Goal: Task Accomplishment & Management: Manage account settings

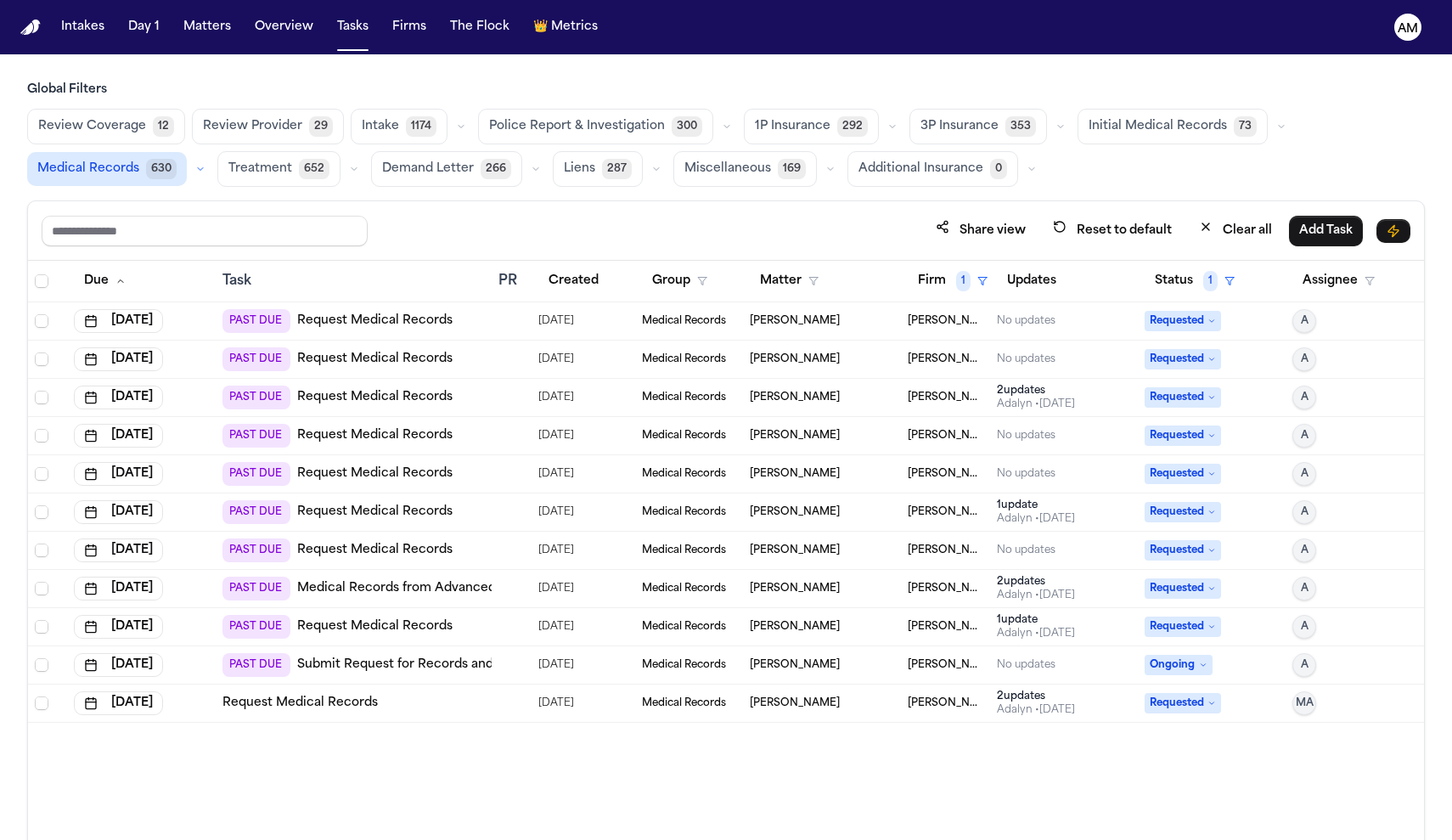
click at [416, 354] on link "Request Medical Records" at bounding box center [375, 359] width 155 height 17
click at [422, 366] on link "Request Medical Records" at bounding box center [375, 359] width 155 height 17
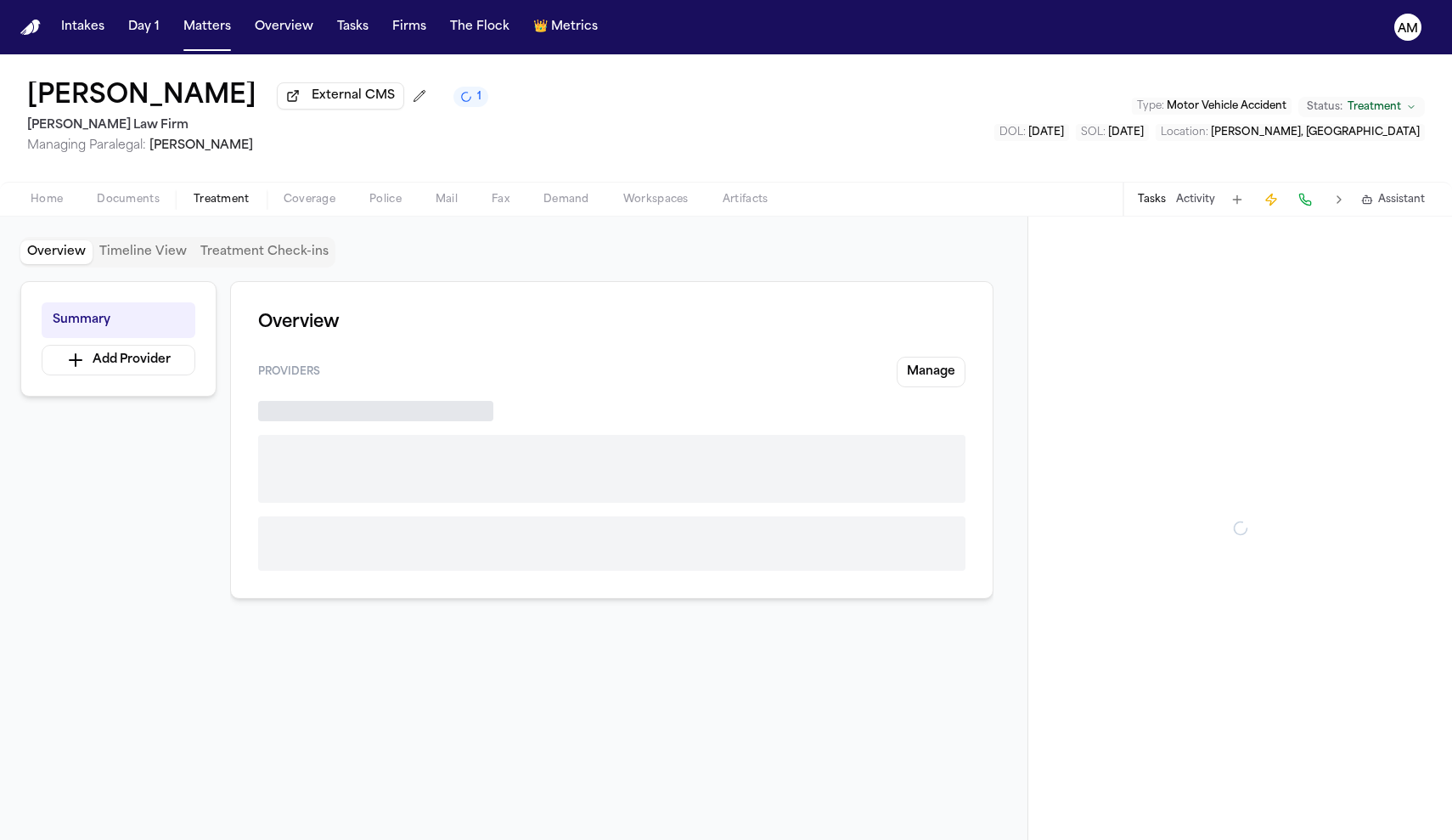
click at [229, 202] on span "Treatment" at bounding box center [221, 199] width 56 height 14
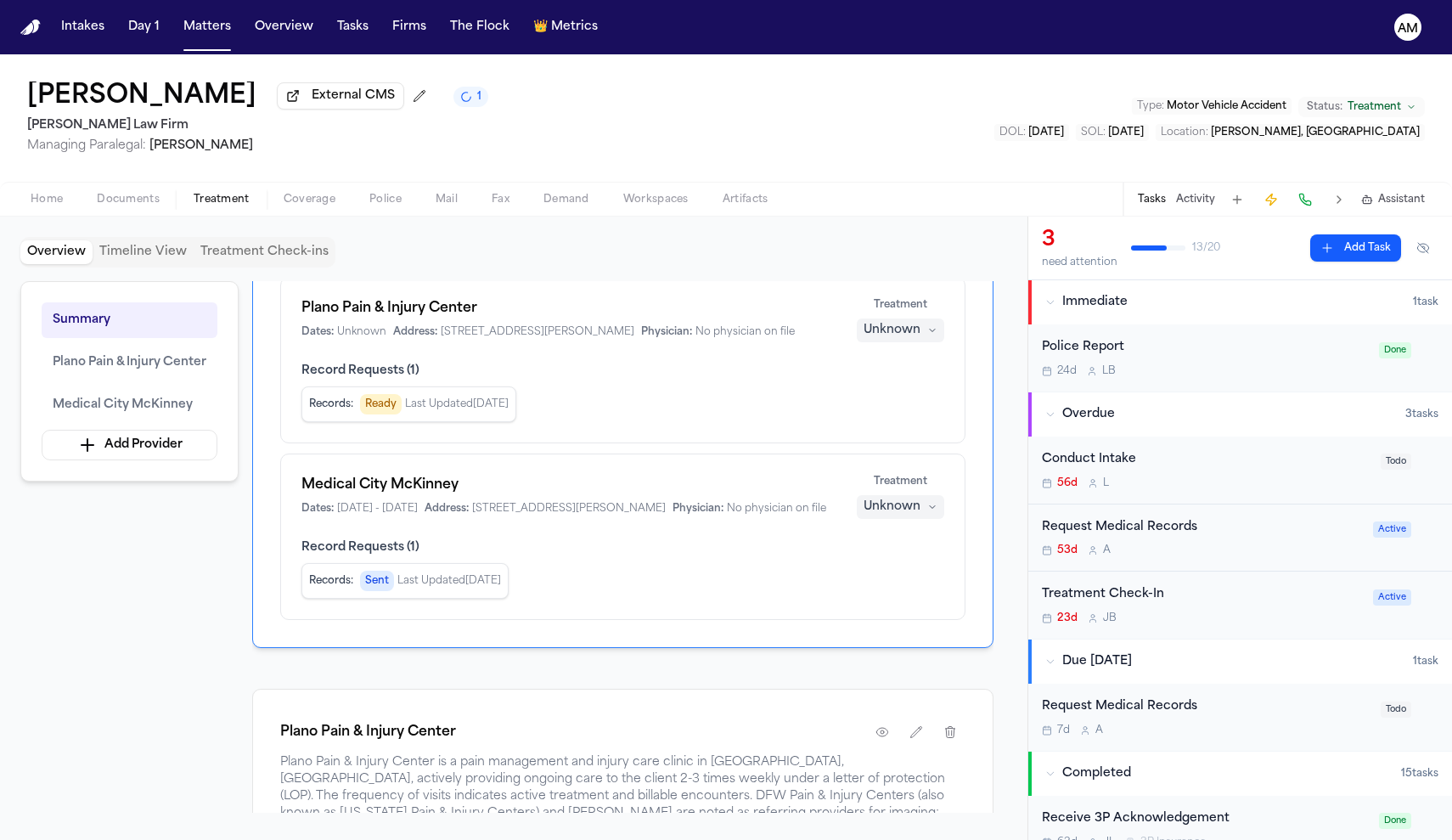
scroll to position [129, 0]
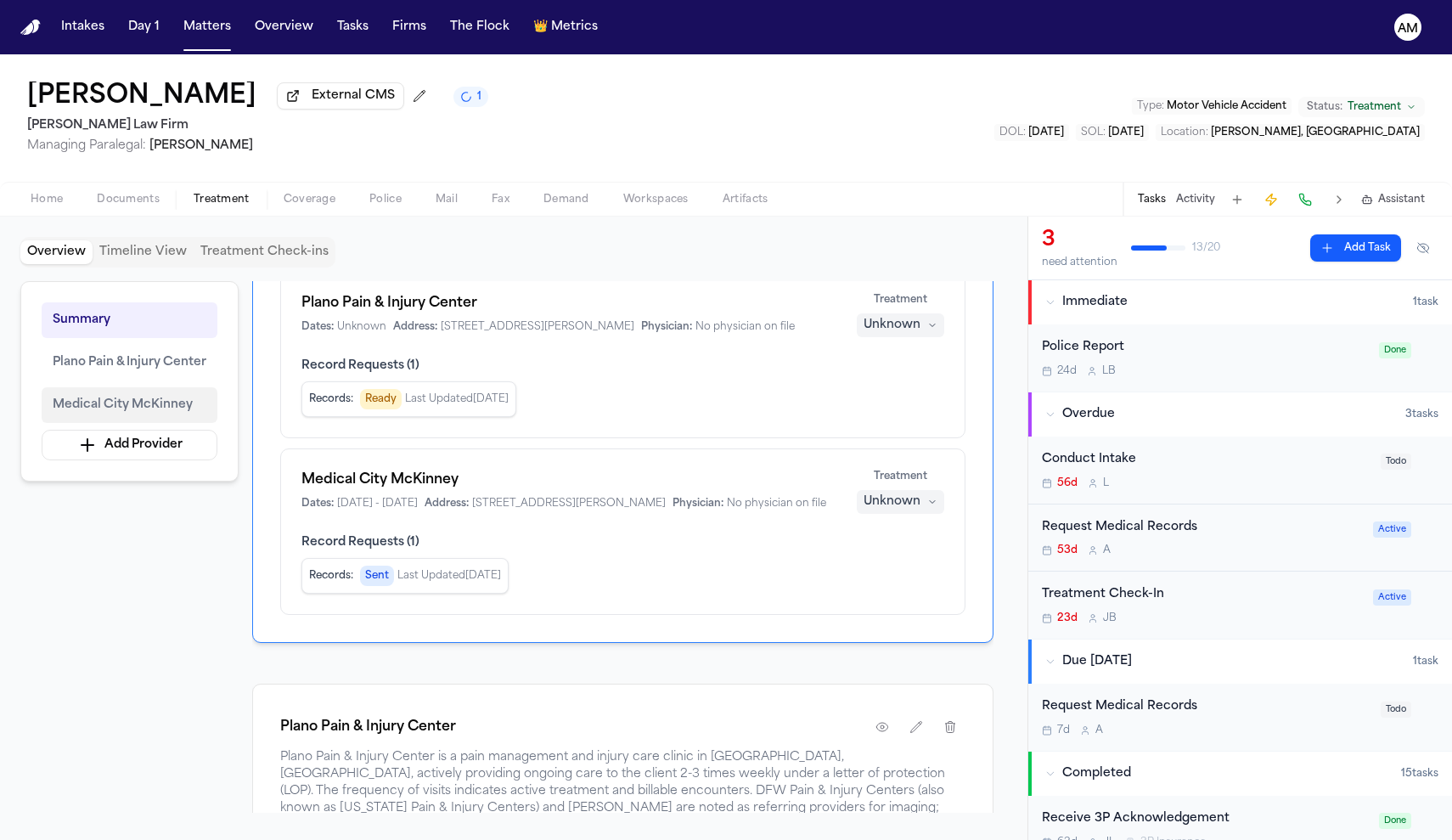
click at [164, 414] on span "Medical City McKinney" at bounding box center [122, 406] width 140 height 21
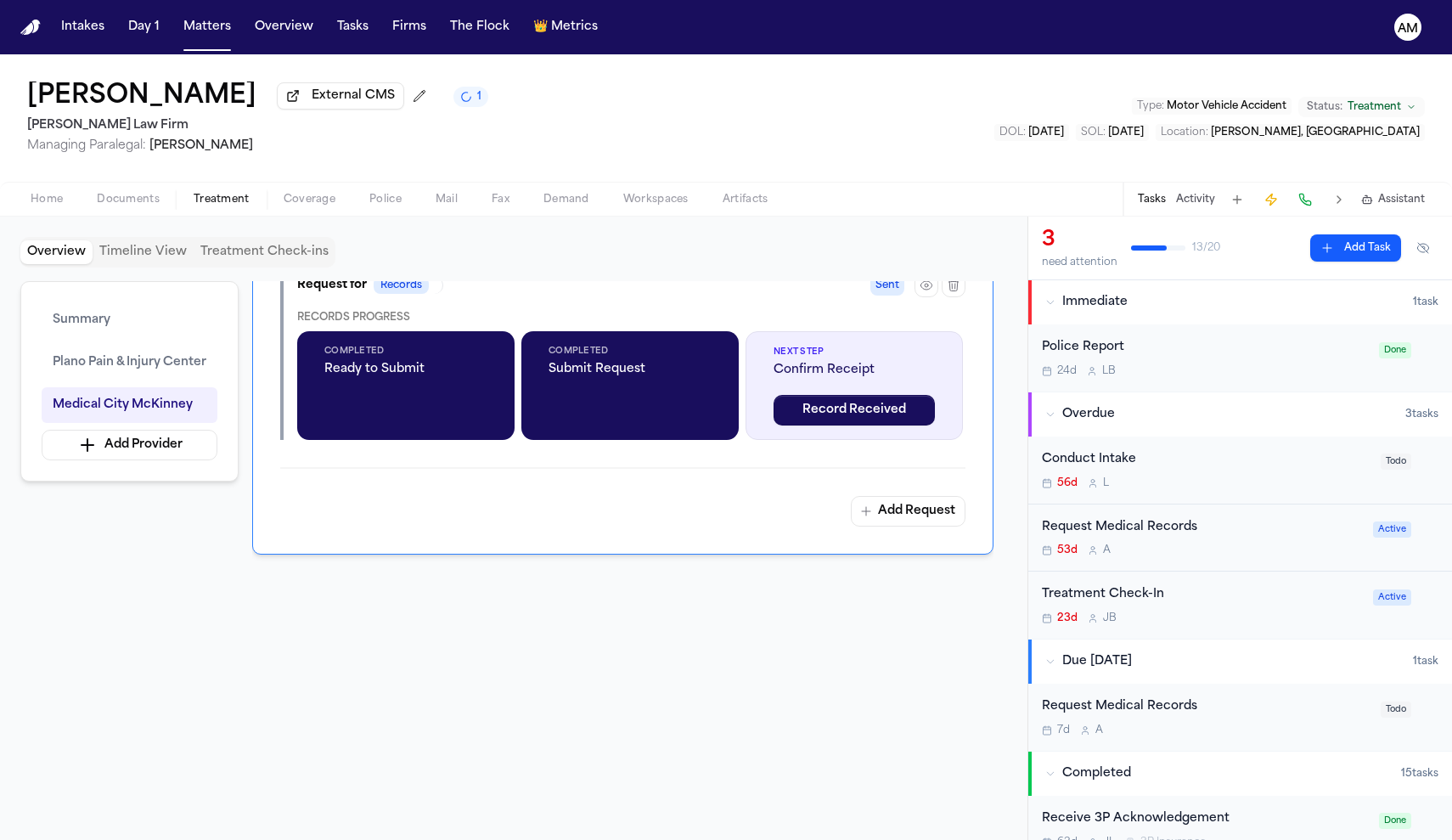
scroll to position [0, 0]
click at [1228, 723] on div "Request Medical Records 7d A" at bounding box center [1206, 717] width 329 height 40
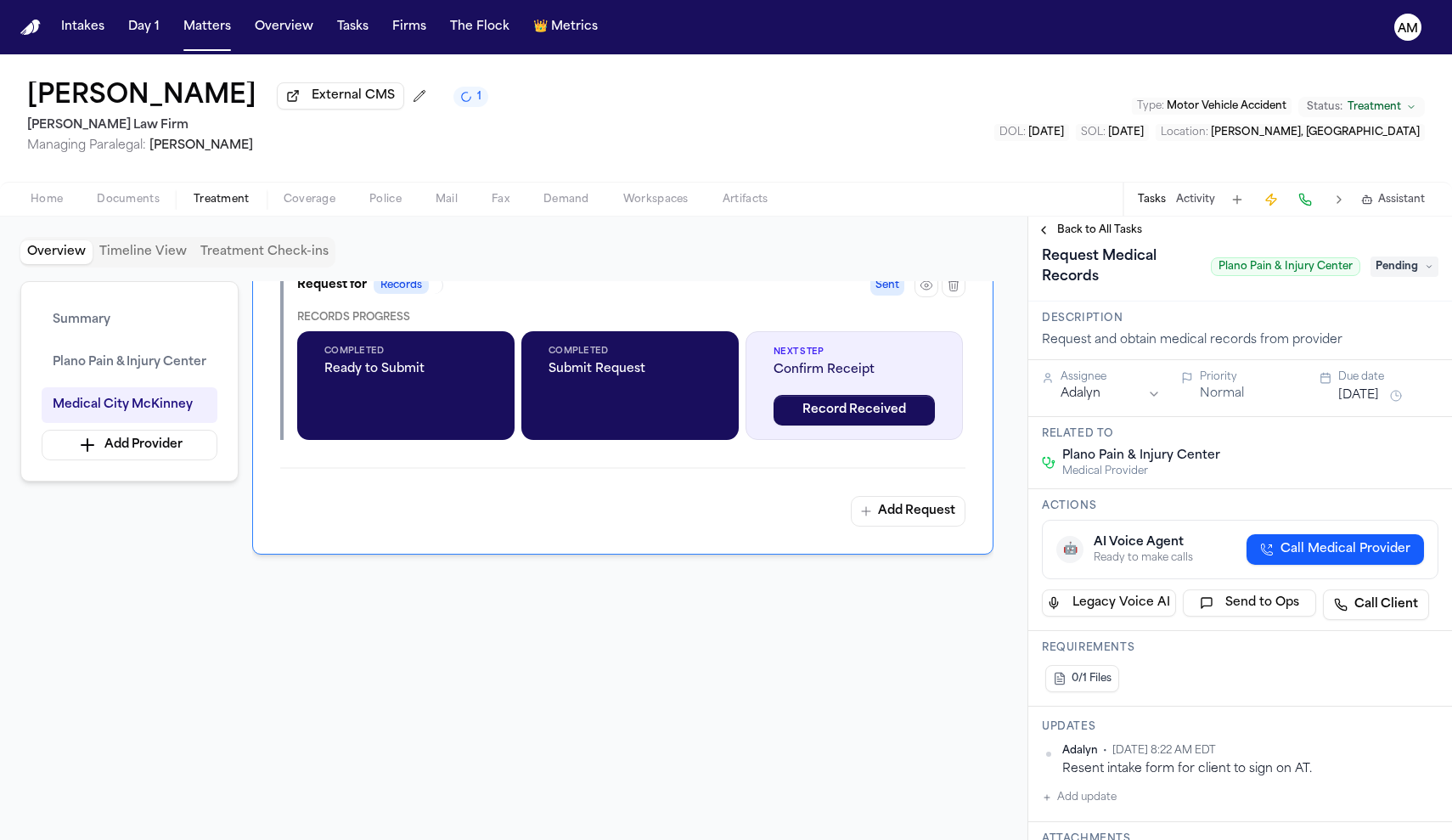
scroll to position [18, 0]
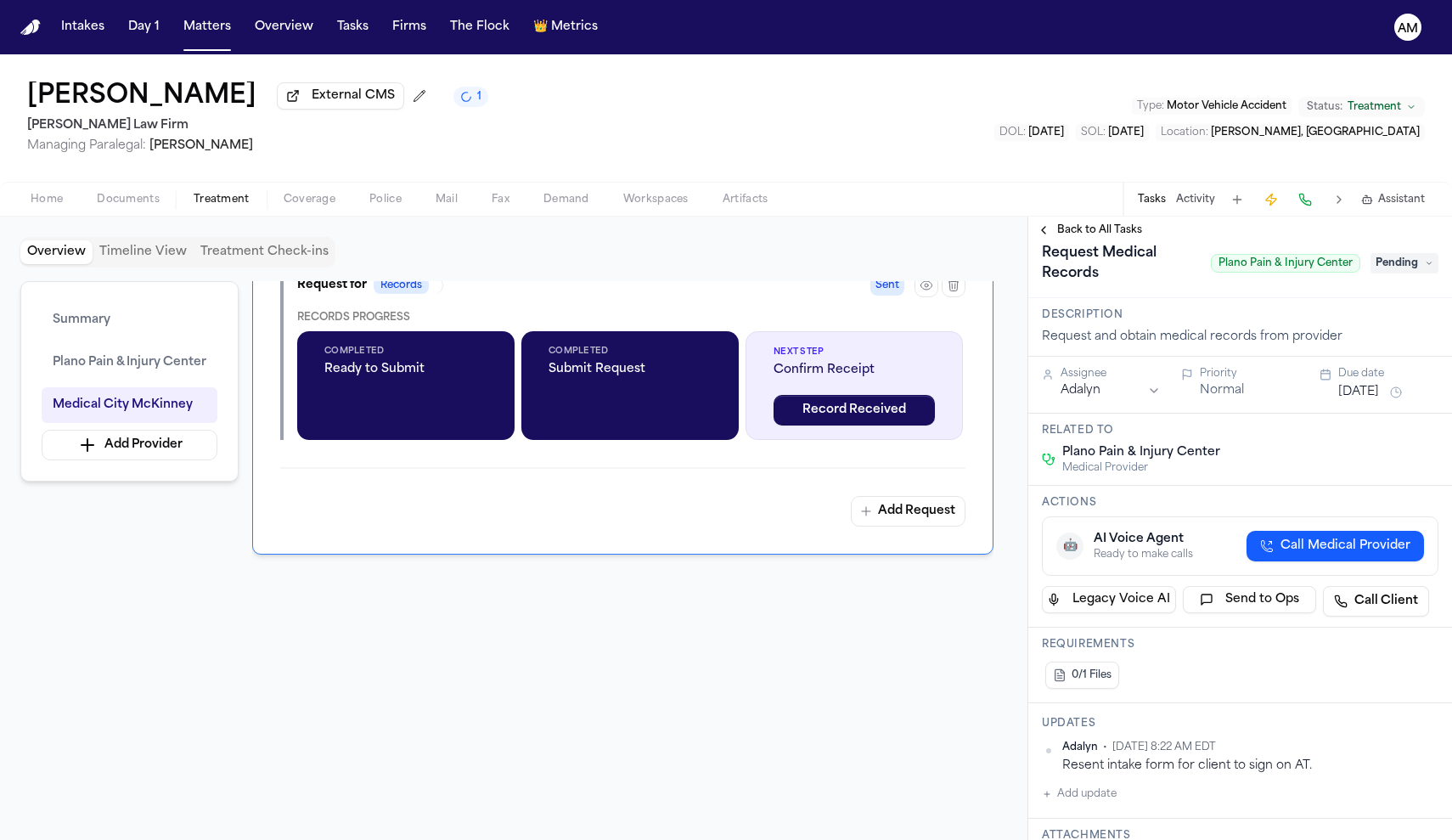
click at [1064, 237] on span "Back to All Tasks" at bounding box center [1100, 230] width 85 height 14
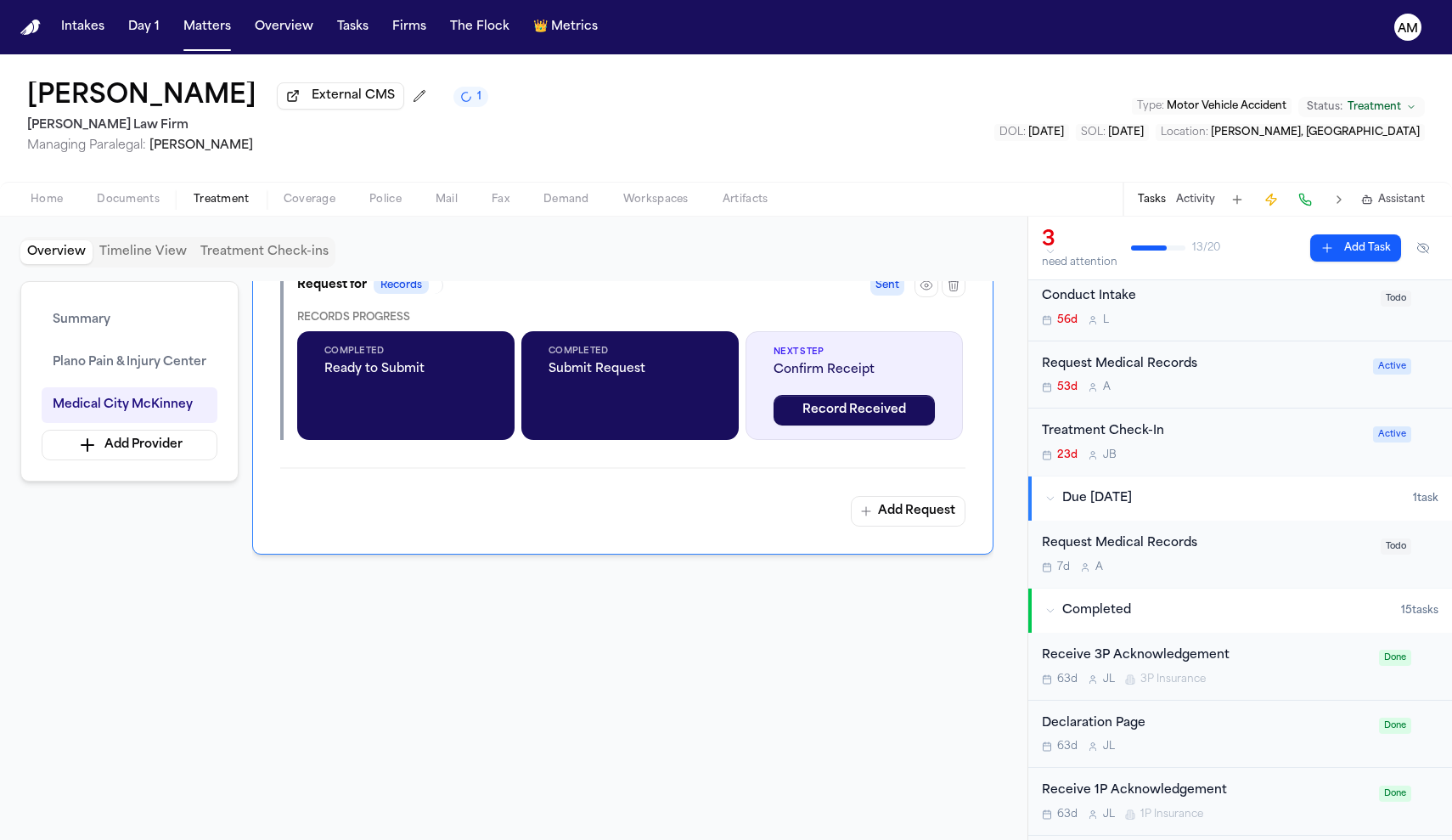
scroll to position [170, 0]
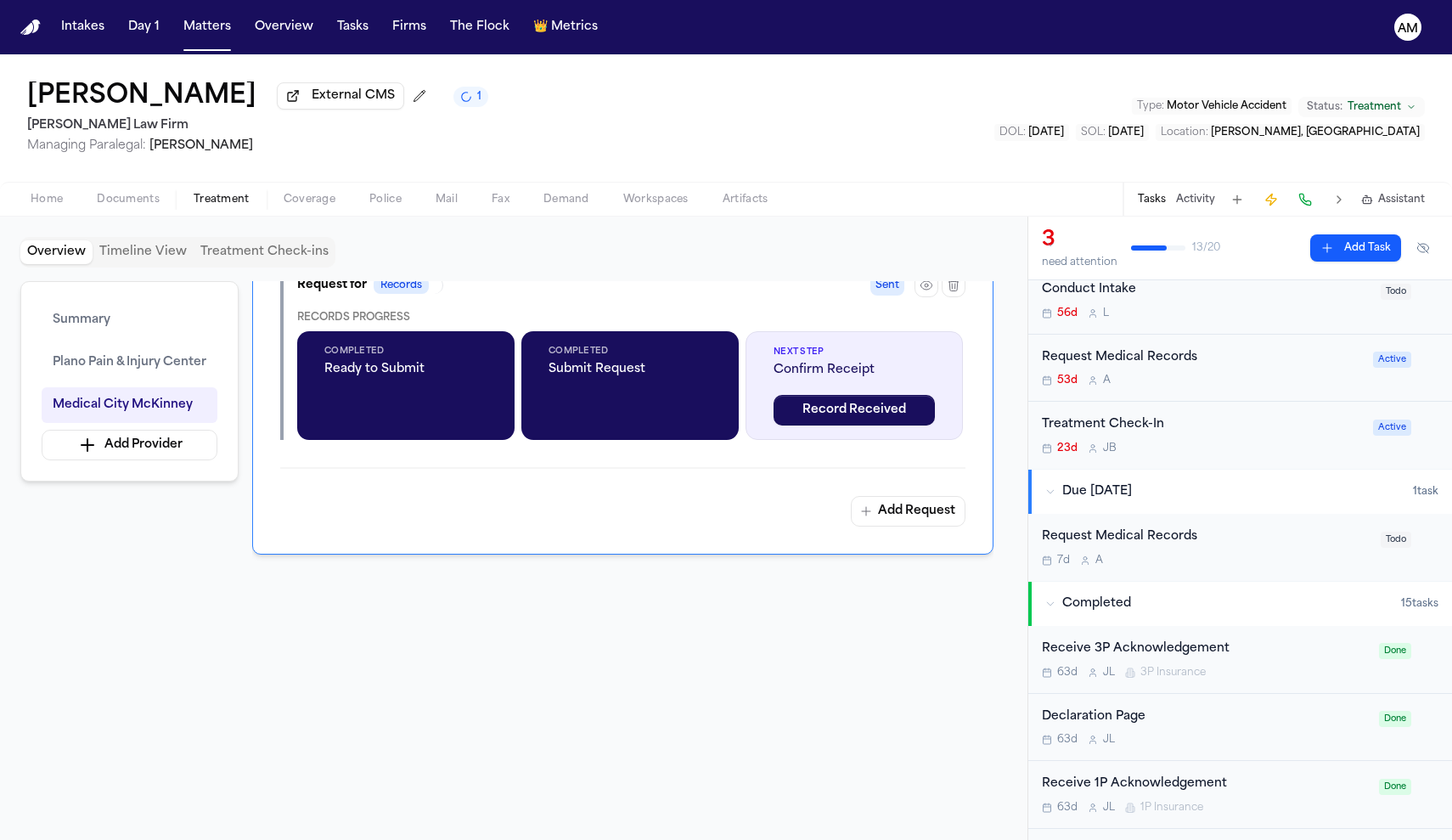
click at [1146, 536] on div "Request Medical Records" at bounding box center [1206, 537] width 329 height 20
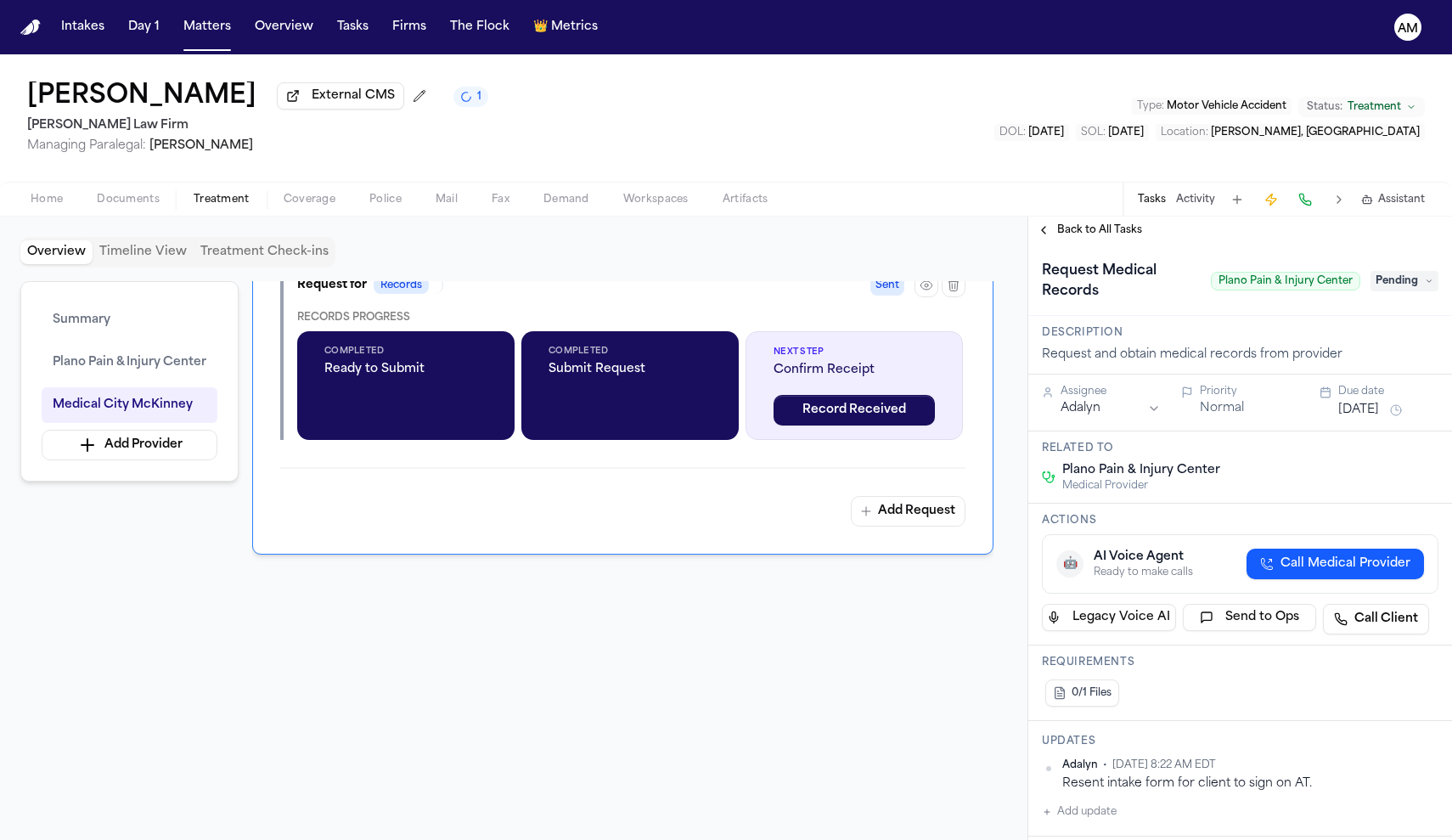
click at [1052, 227] on button "Back to All Tasks" at bounding box center [1089, 230] width 122 height 14
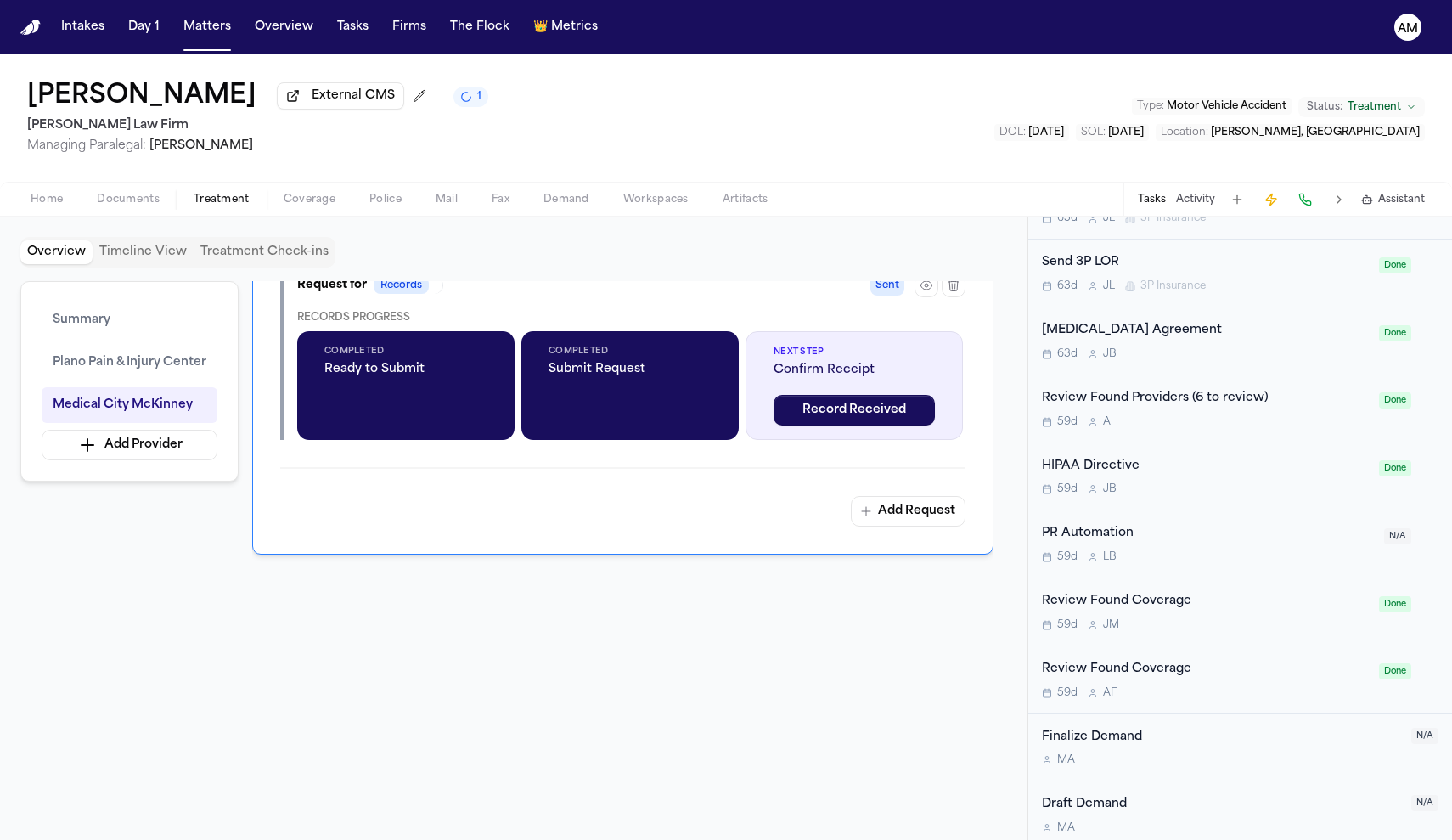
scroll to position [961, 0]
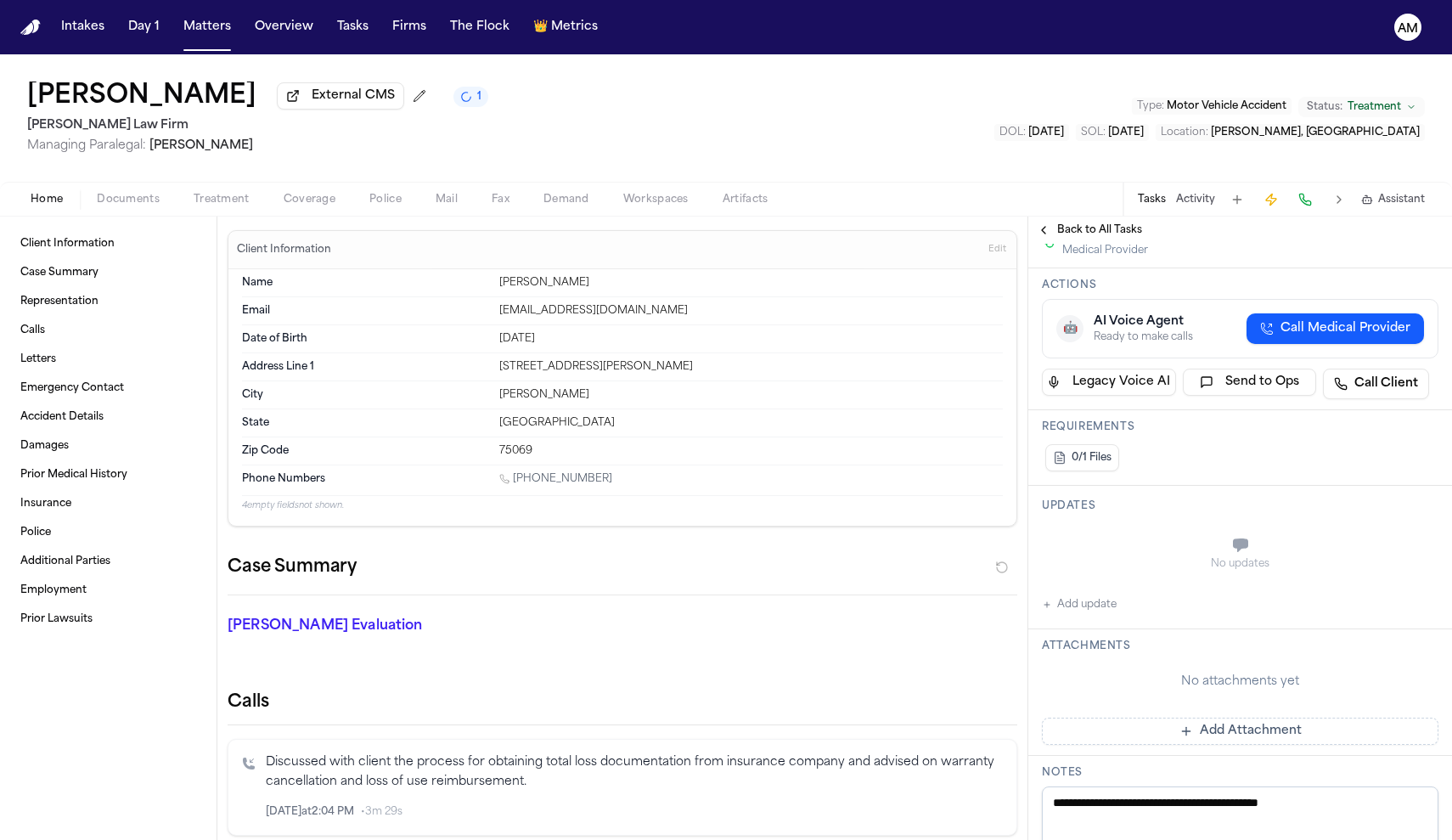
scroll to position [385, 0]
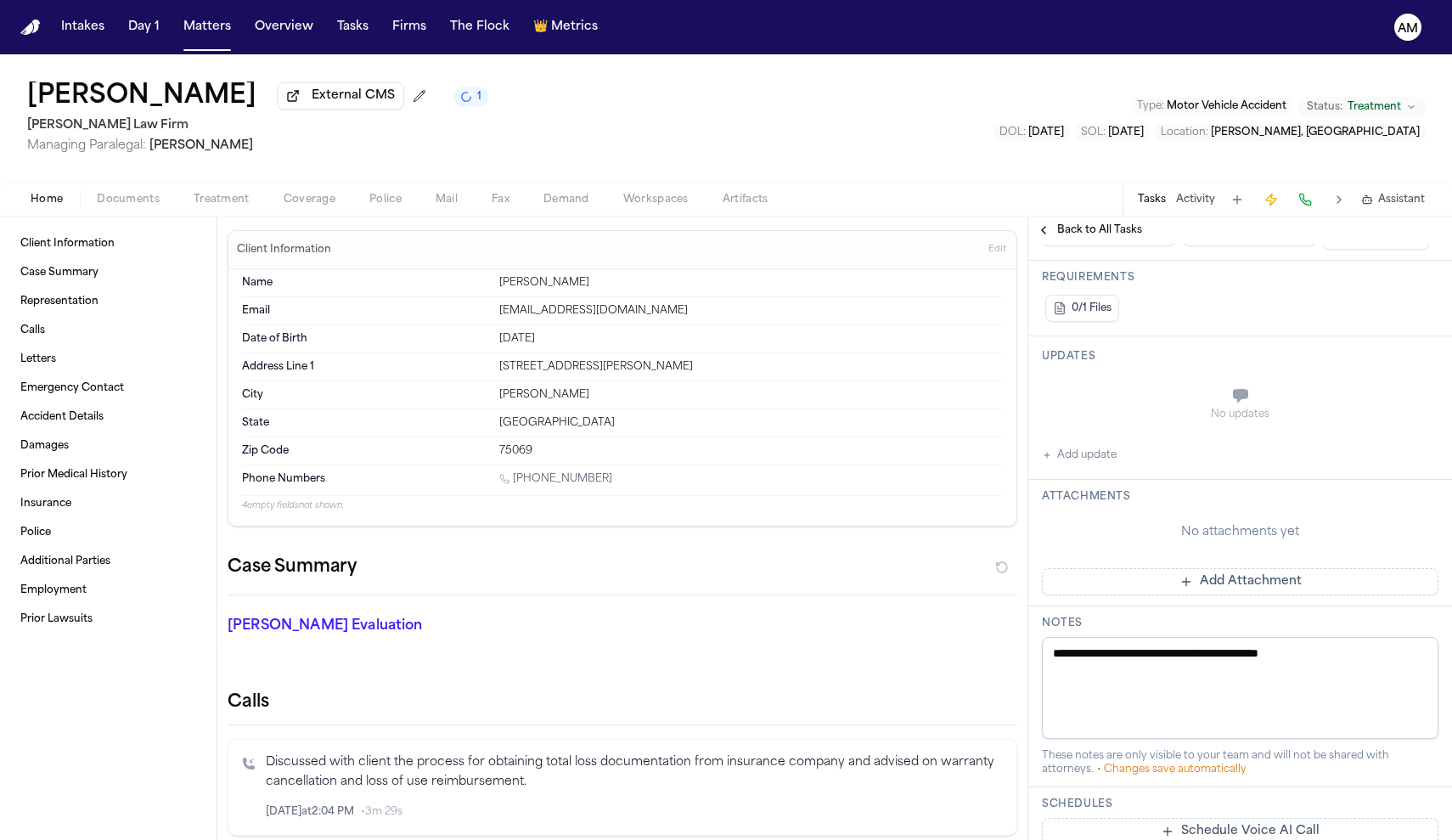
click at [1093, 465] on button "Add update" at bounding box center [1079, 455] width 75 height 21
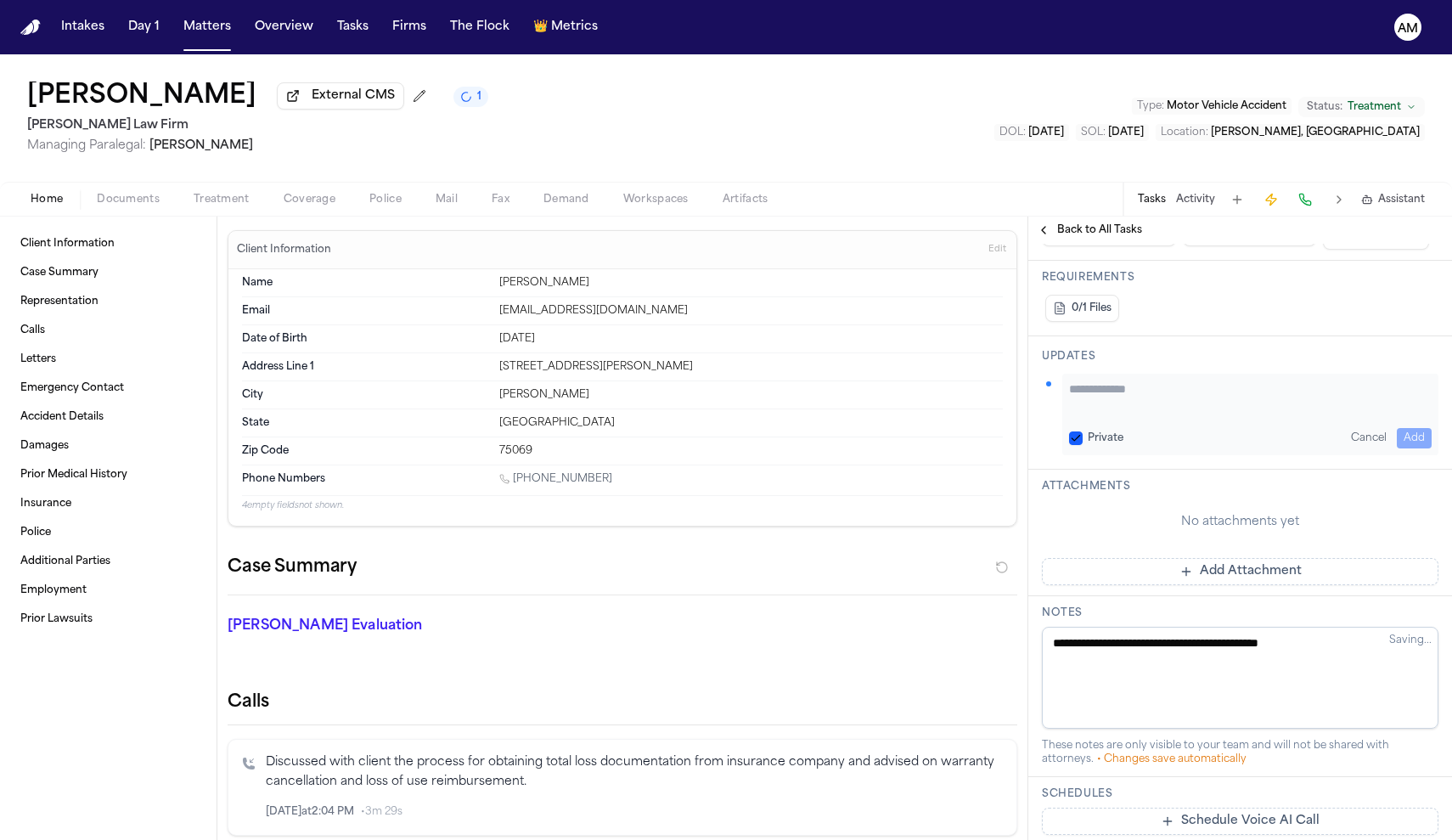
click at [1075, 427] on div "Private Cancel Add" at bounding box center [1250, 414] width 377 height 81
click at [1077, 438] on button "Private" at bounding box center [1076, 438] width 14 height 14
click at [1124, 404] on textarea "Add your update" at bounding box center [1251, 397] width 363 height 34
click at [1215, 394] on textarea "**********" at bounding box center [1251, 397] width 363 height 34
click at [1075, 415] on textarea "**********" at bounding box center [1251, 397] width 363 height 34
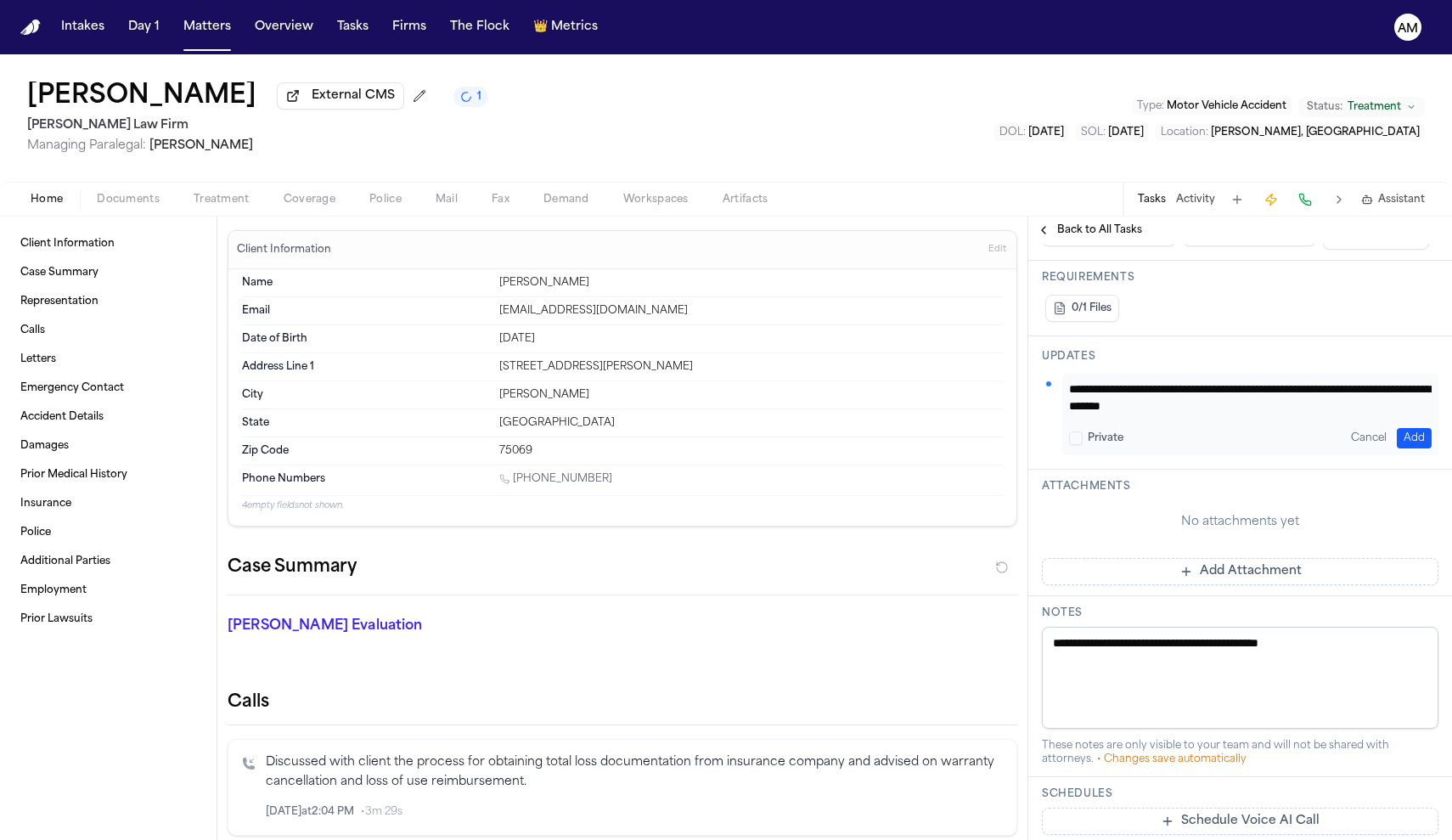
click at [1075, 415] on textarea "**********" at bounding box center [1251, 397] width 363 height 34
click at [1244, 406] on textarea "**********" at bounding box center [1251, 397] width 363 height 34
type textarea "**********"
click at [1416, 434] on button "Add" at bounding box center [1414, 438] width 35 height 21
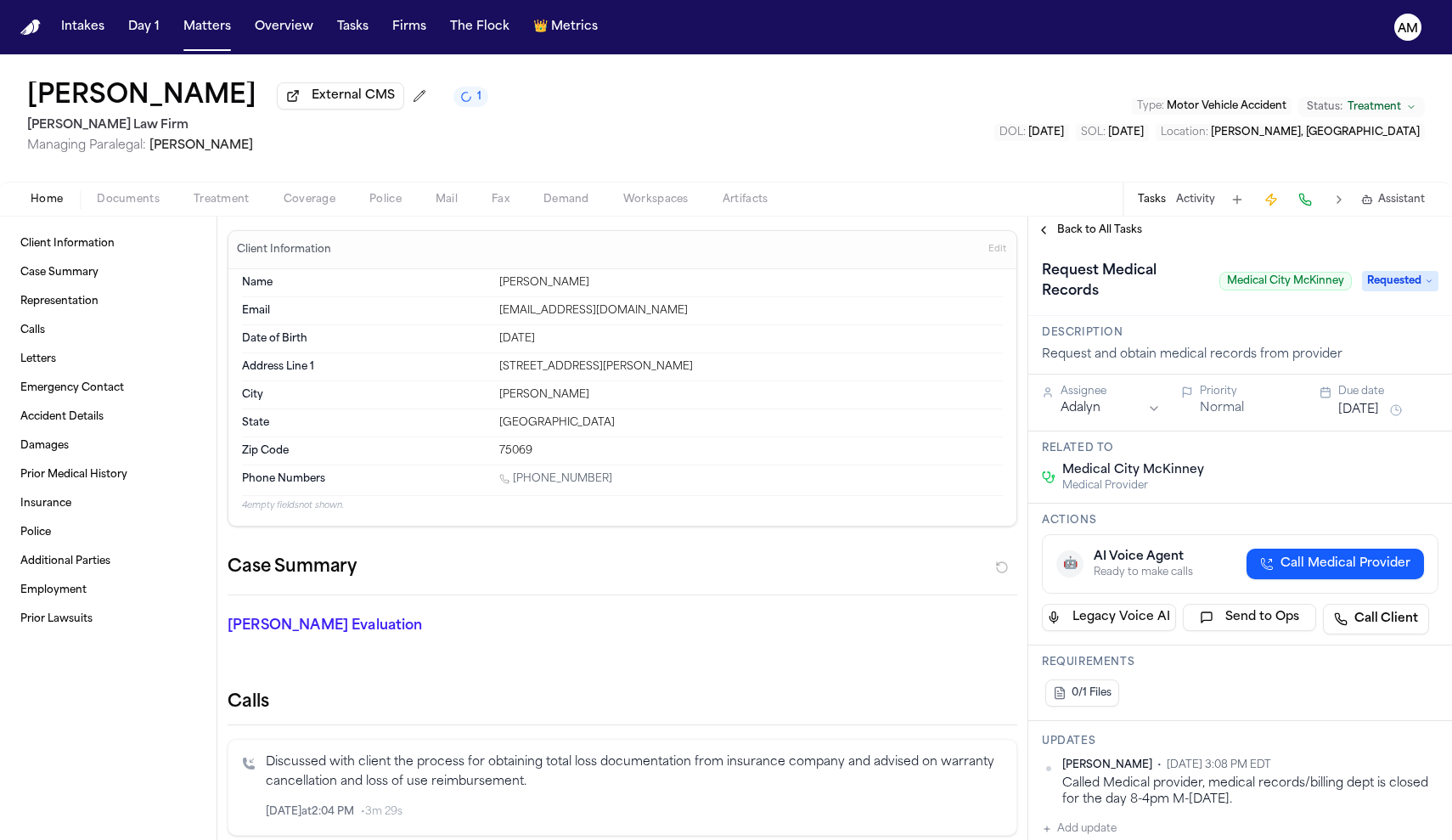
scroll to position [0, 0]
click at [1374, 419] on button "Aug 4, 2025" at bounding box center [1359, 410] width 41 height 17
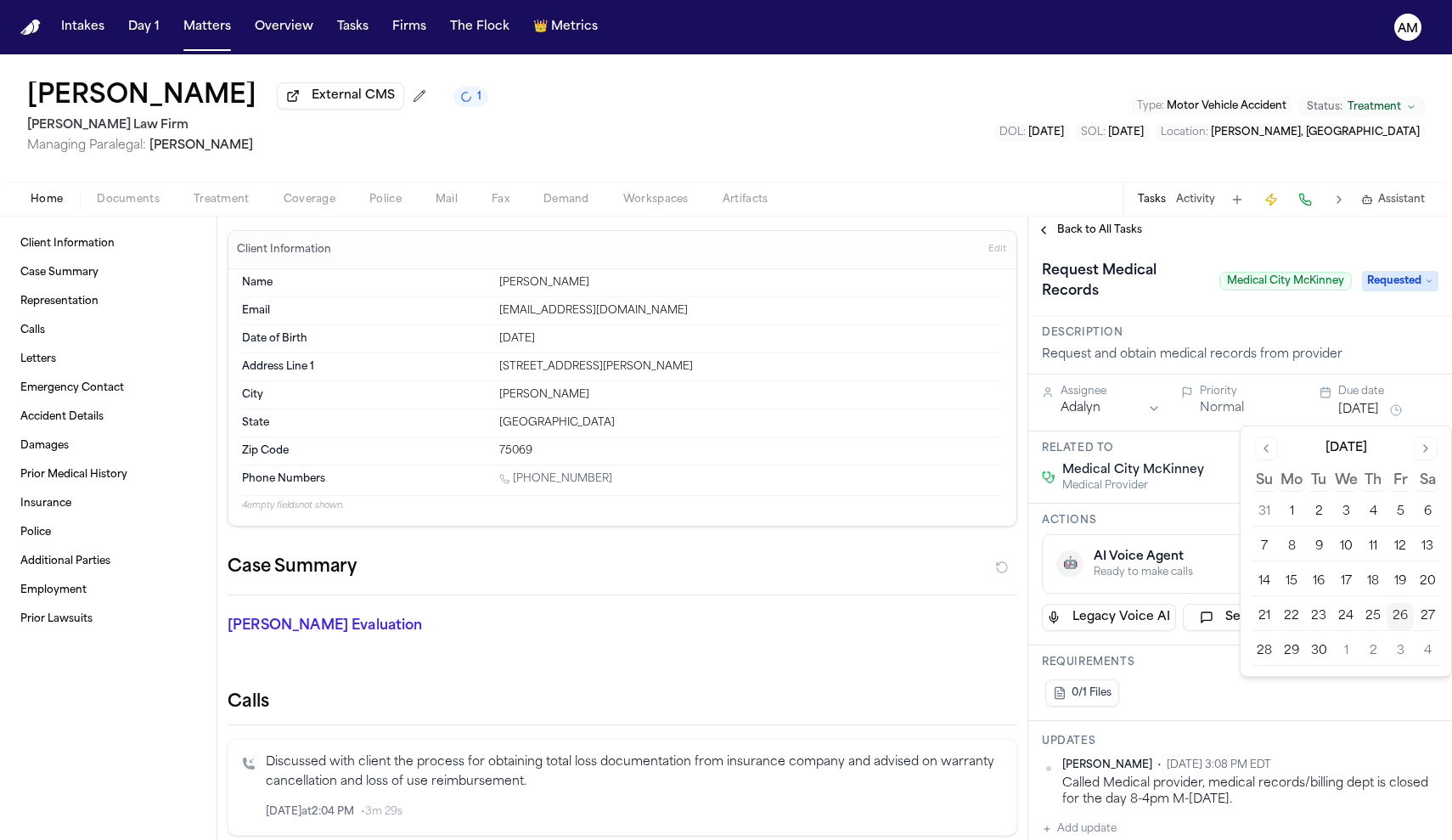
click at [1298, 649] on button "29" at bounding box center [1291, 651] width 27 height 27
click at [1109, 408] on html "Intakes Day 1 Matters Overview Tasks Firms The Flock 👑 Metrics AM Orvia Bowerma…" at bounding box center [726, 420] width 1452 height 840
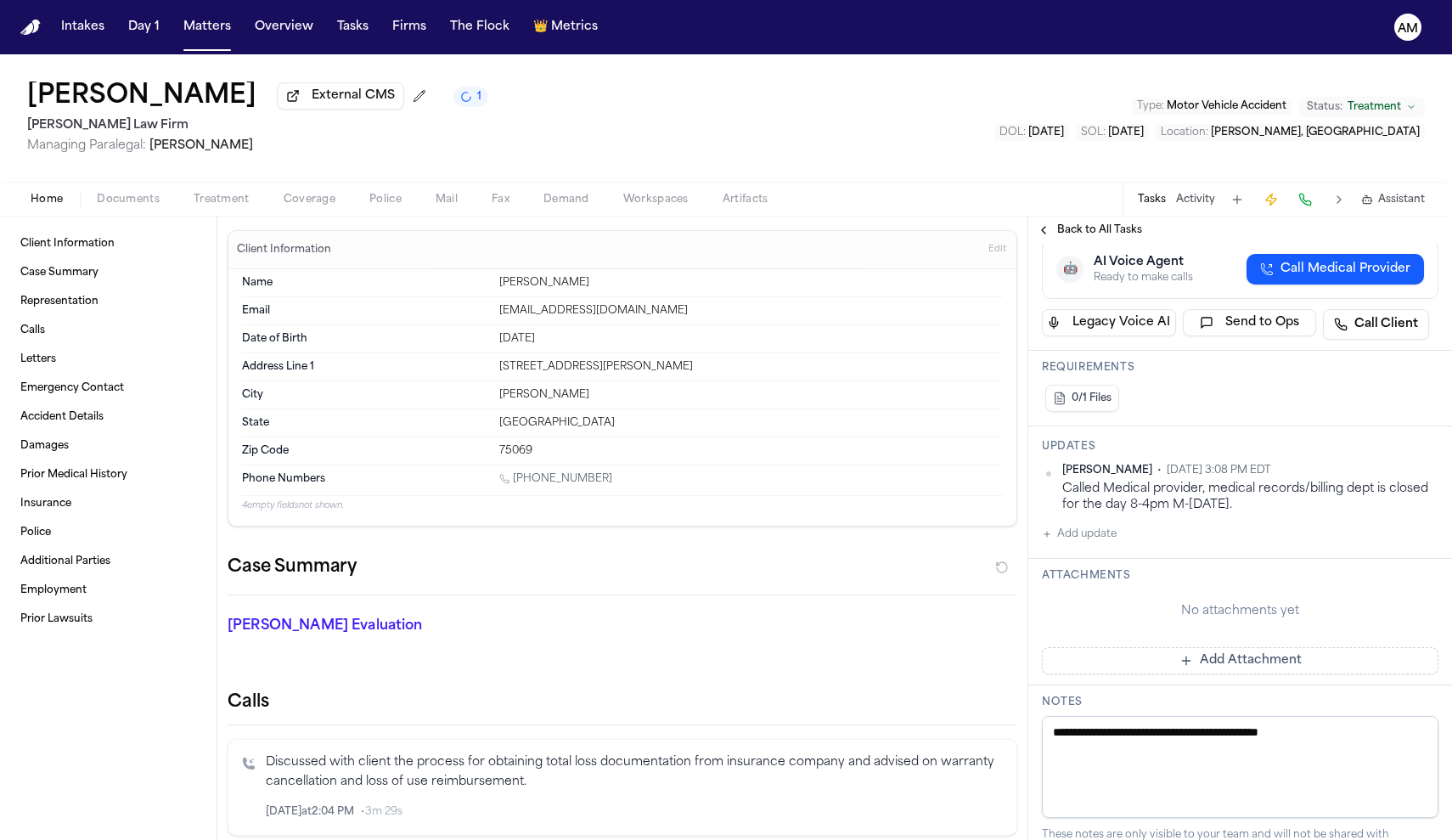
scroll to position [438, 0]
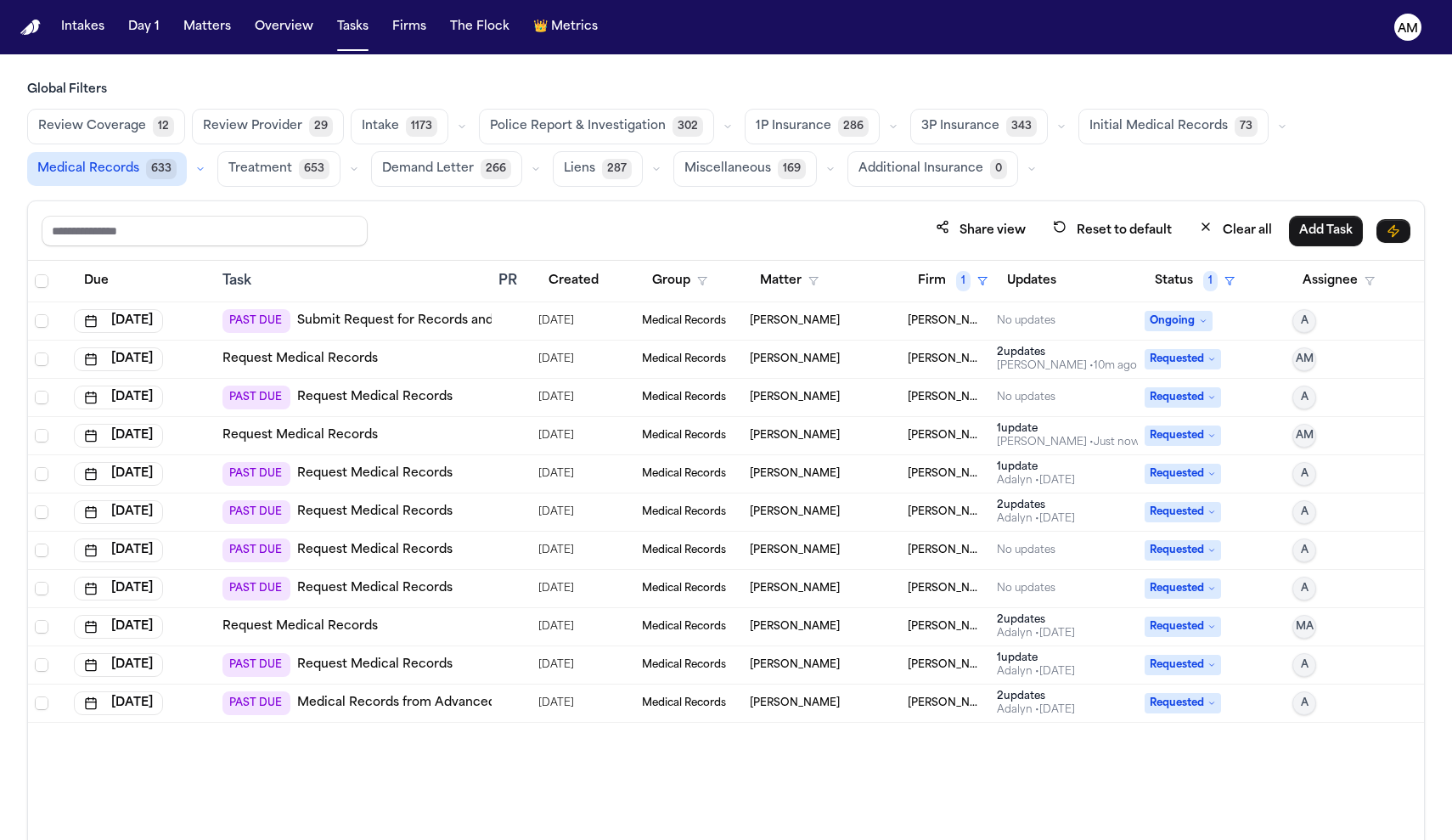
click at [831, 352] on div "[PERSON_NAME]" at bounding box center [822, 359] width 145 height 14
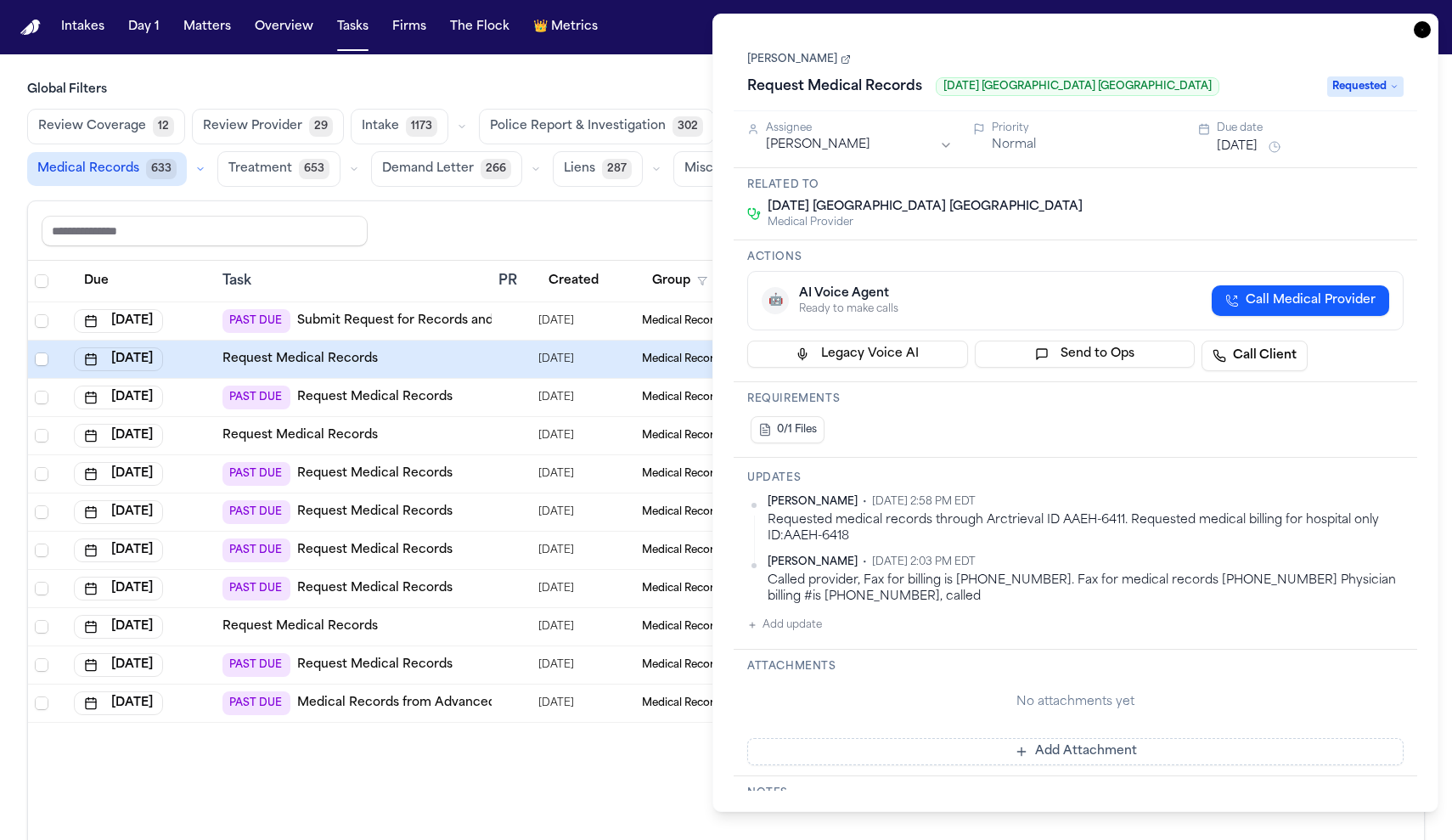
click at [666, 209] on div "Share view Reset to default Clear all Add Task" at bounding box center [726, 231] width 1396 height 60
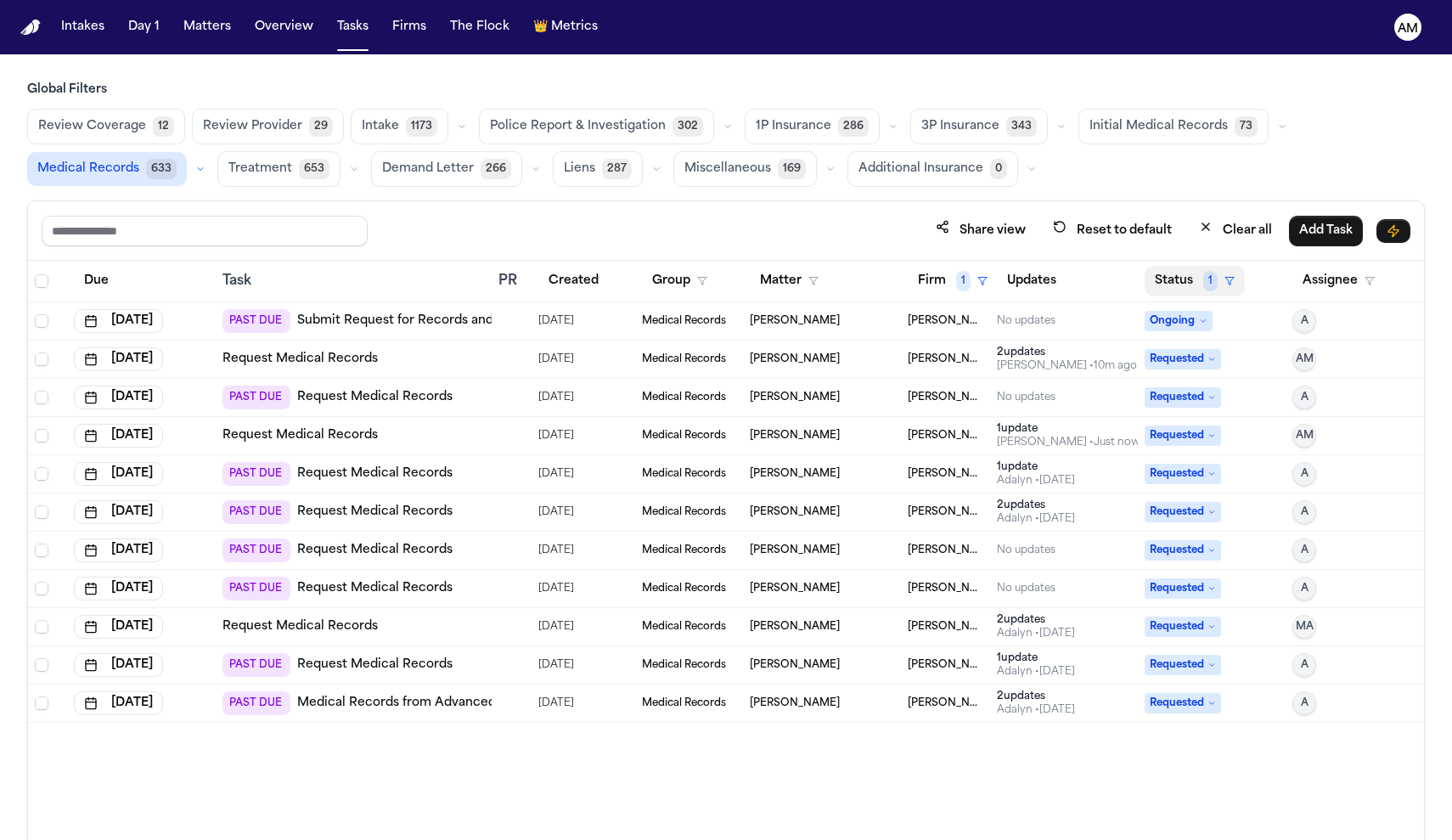
click at [1189, 275] on button "Status 1" at bounding box center [1194, 281] width 100 height 31
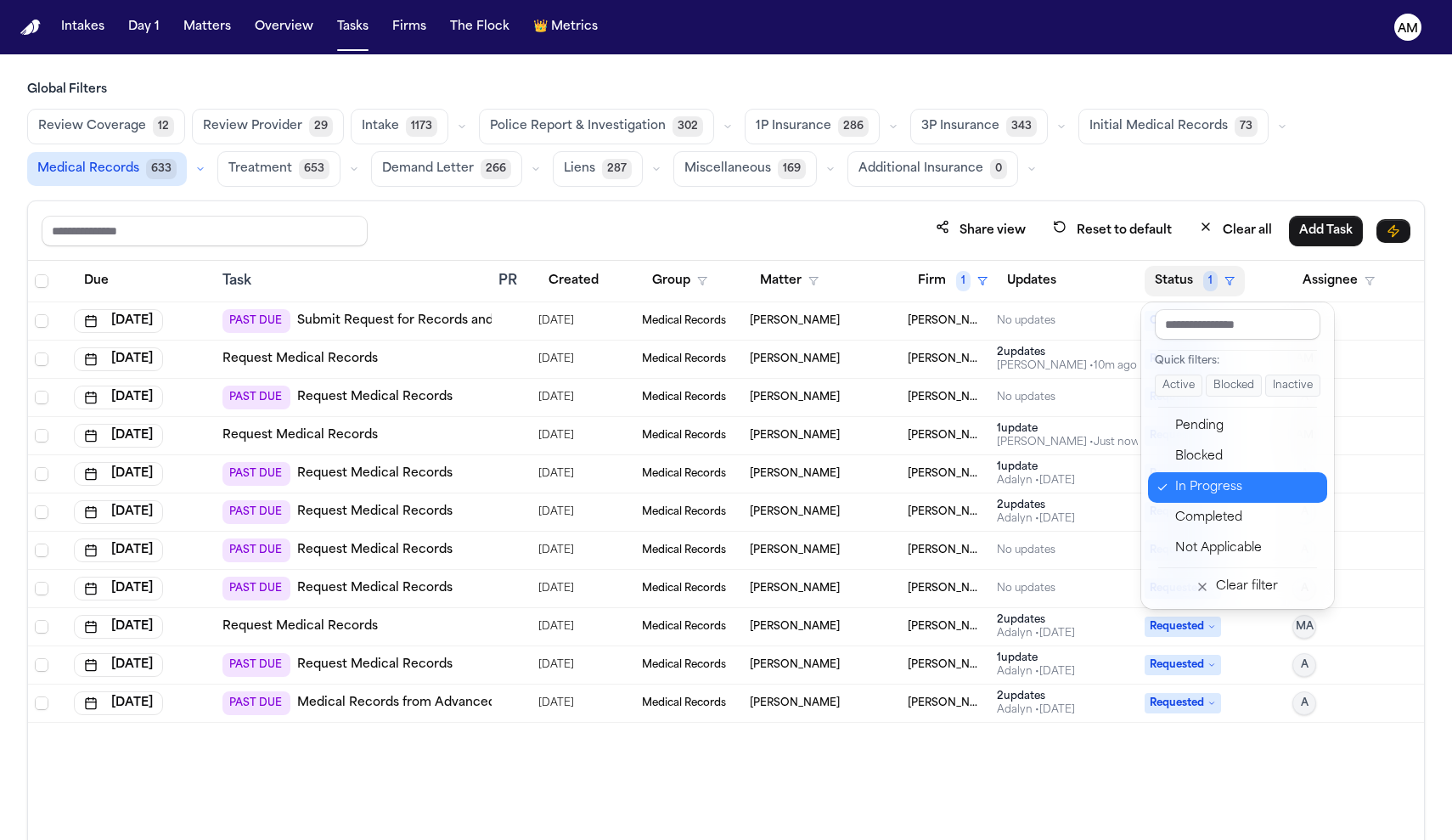
click at [1188, 495] on div "In Progress" at bounding box center [1246, 488] width 142 height 21
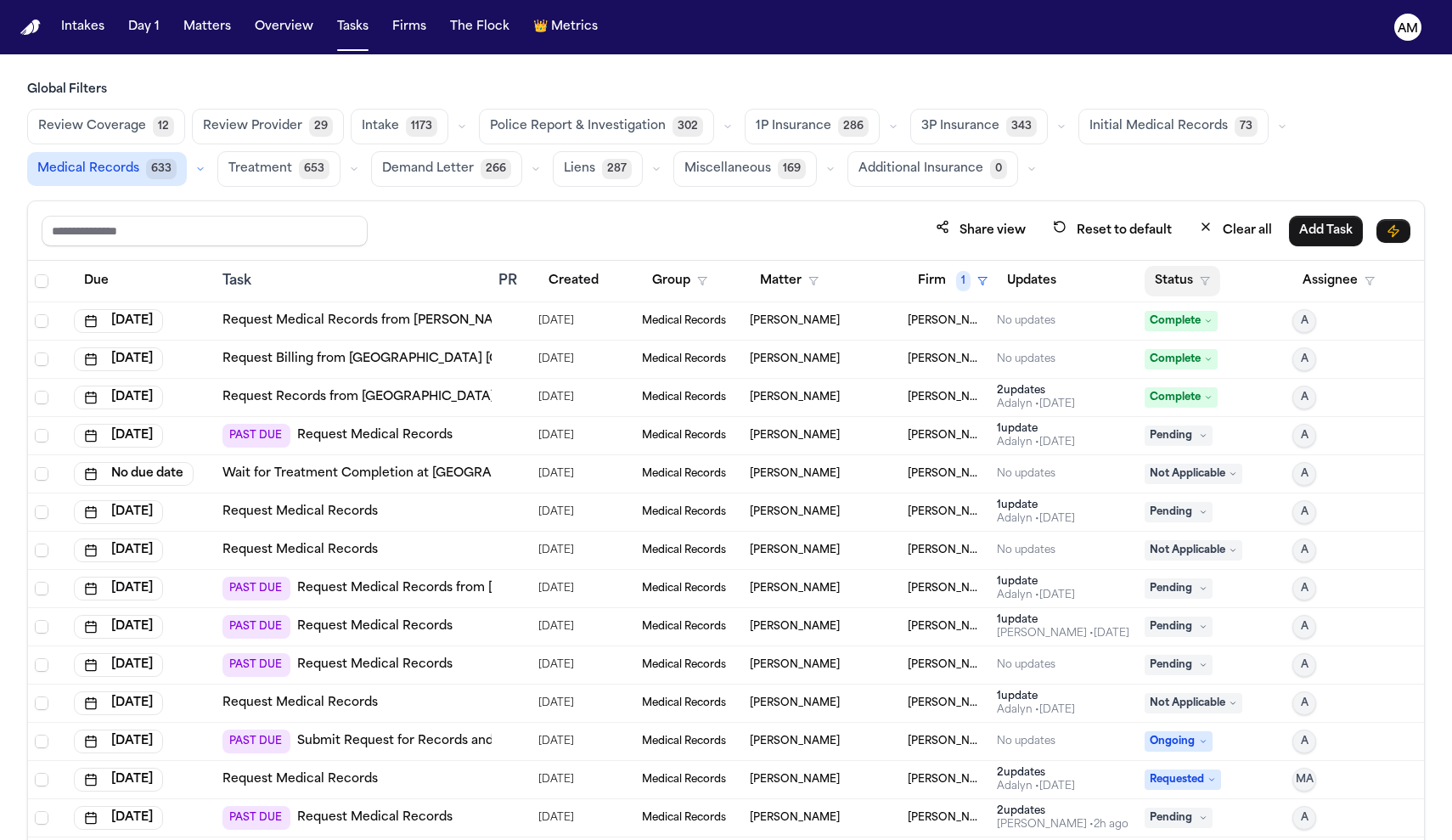
click at [1197, 268] on button "Status" at bounding box center [1182, 281] width 76 height 31
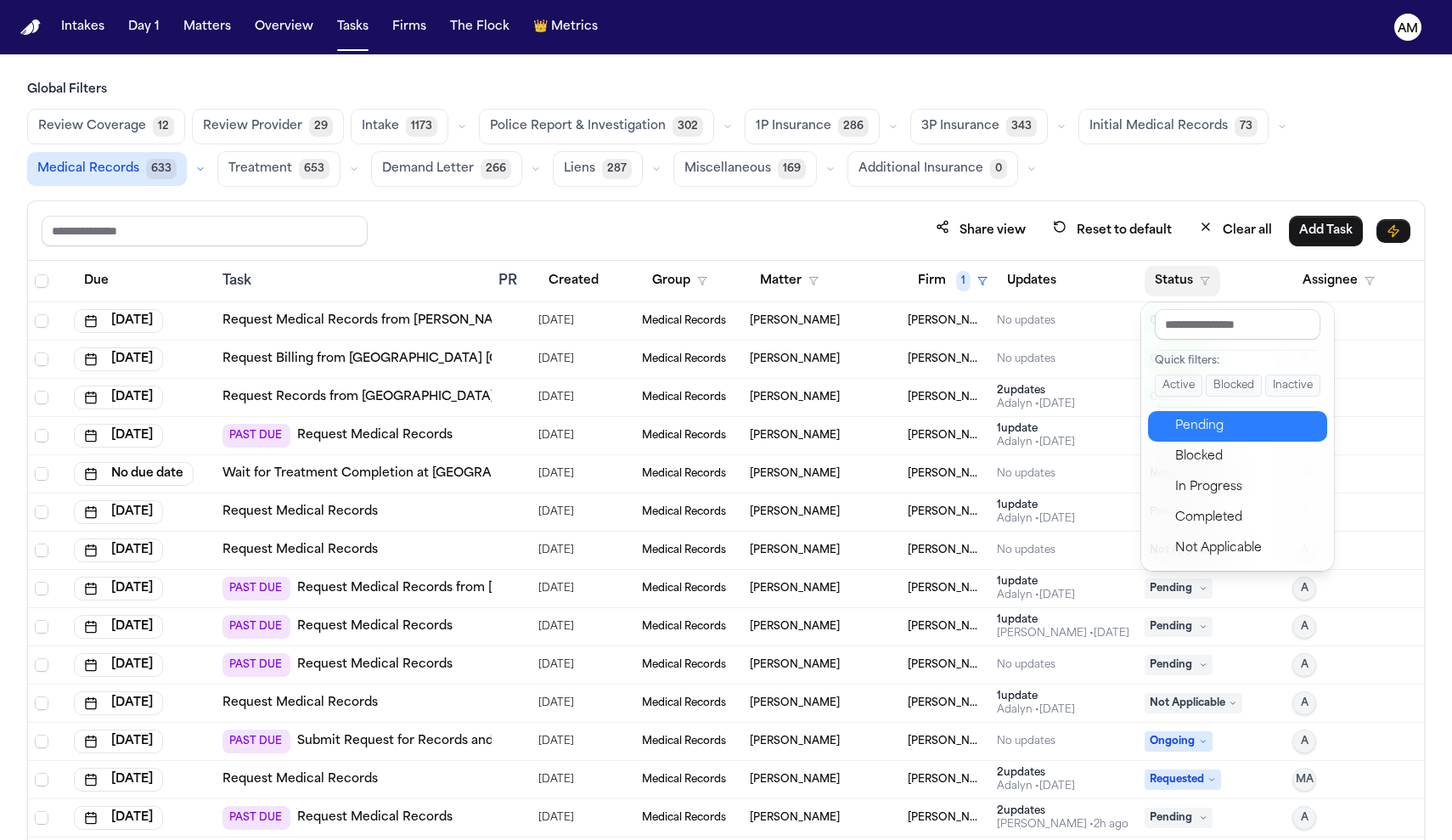
click at [1207, 425] on div "Pending" at bounding box center [1246, 426] width 142 height 21
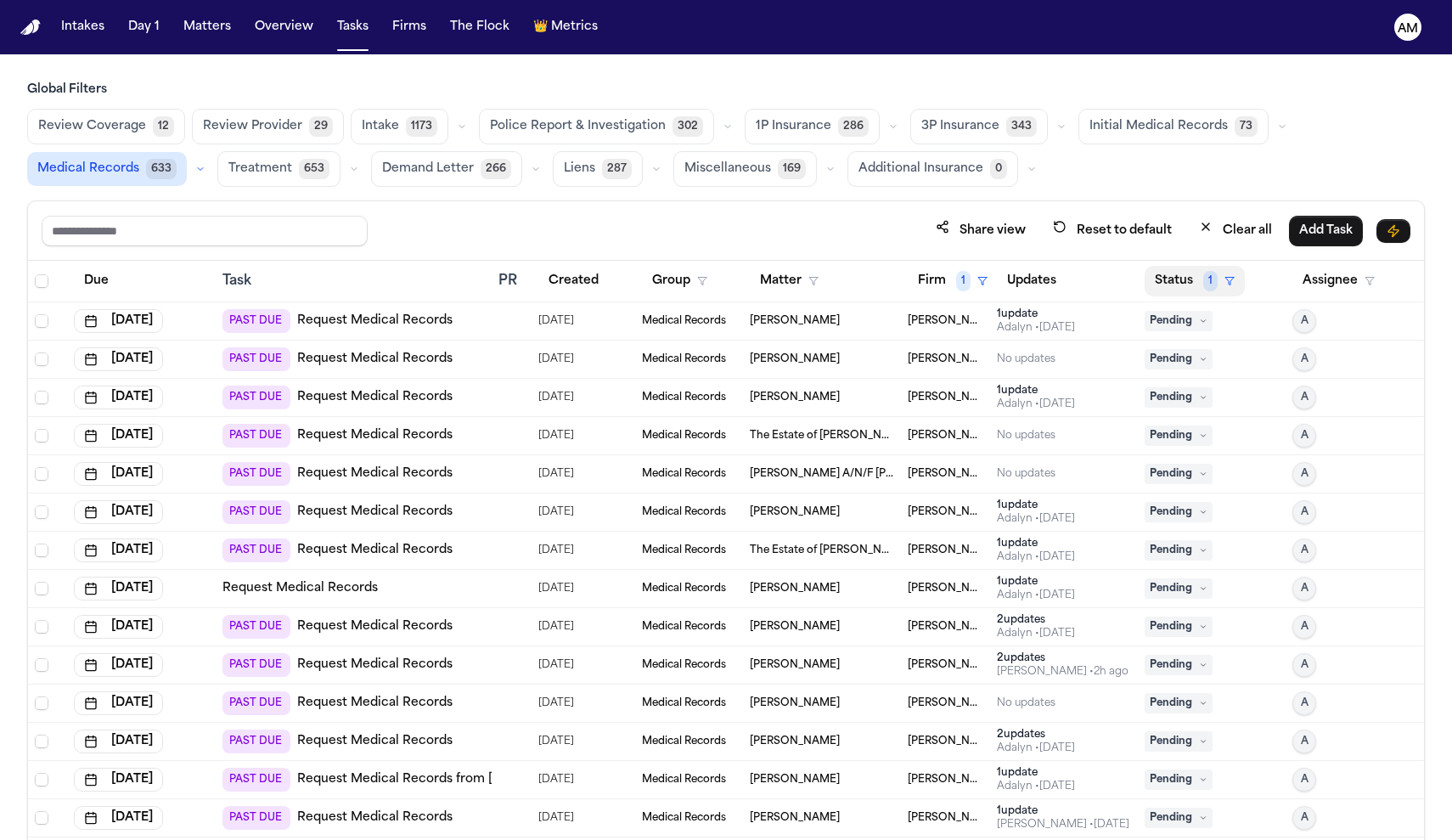
click at [1205, 281] on span "1" at bounding box center [1210, 281] width 14 height 21
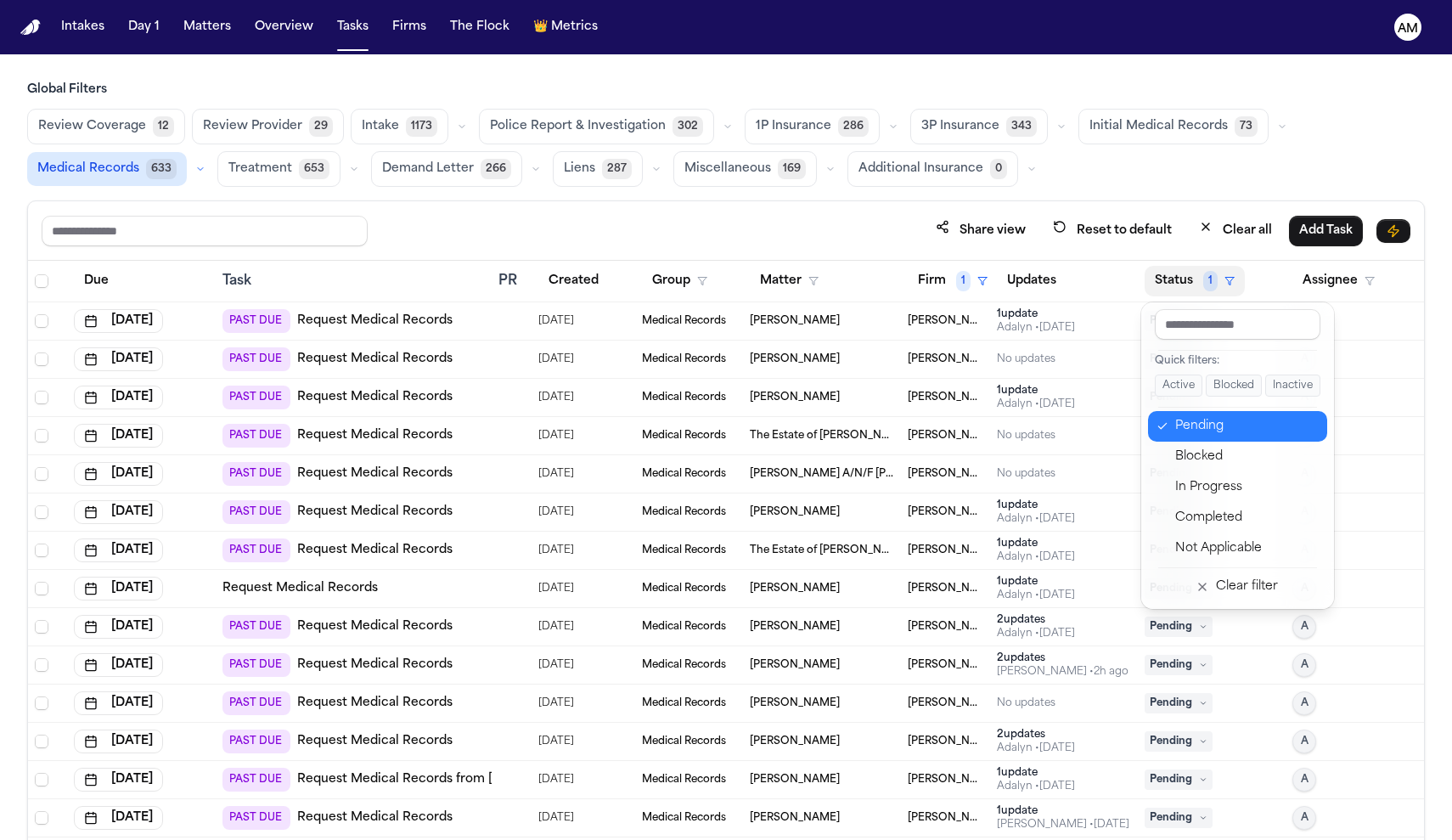
click at [1198, 431] on div "Pending" at bounding box center [1246, 426] width 142 height 21
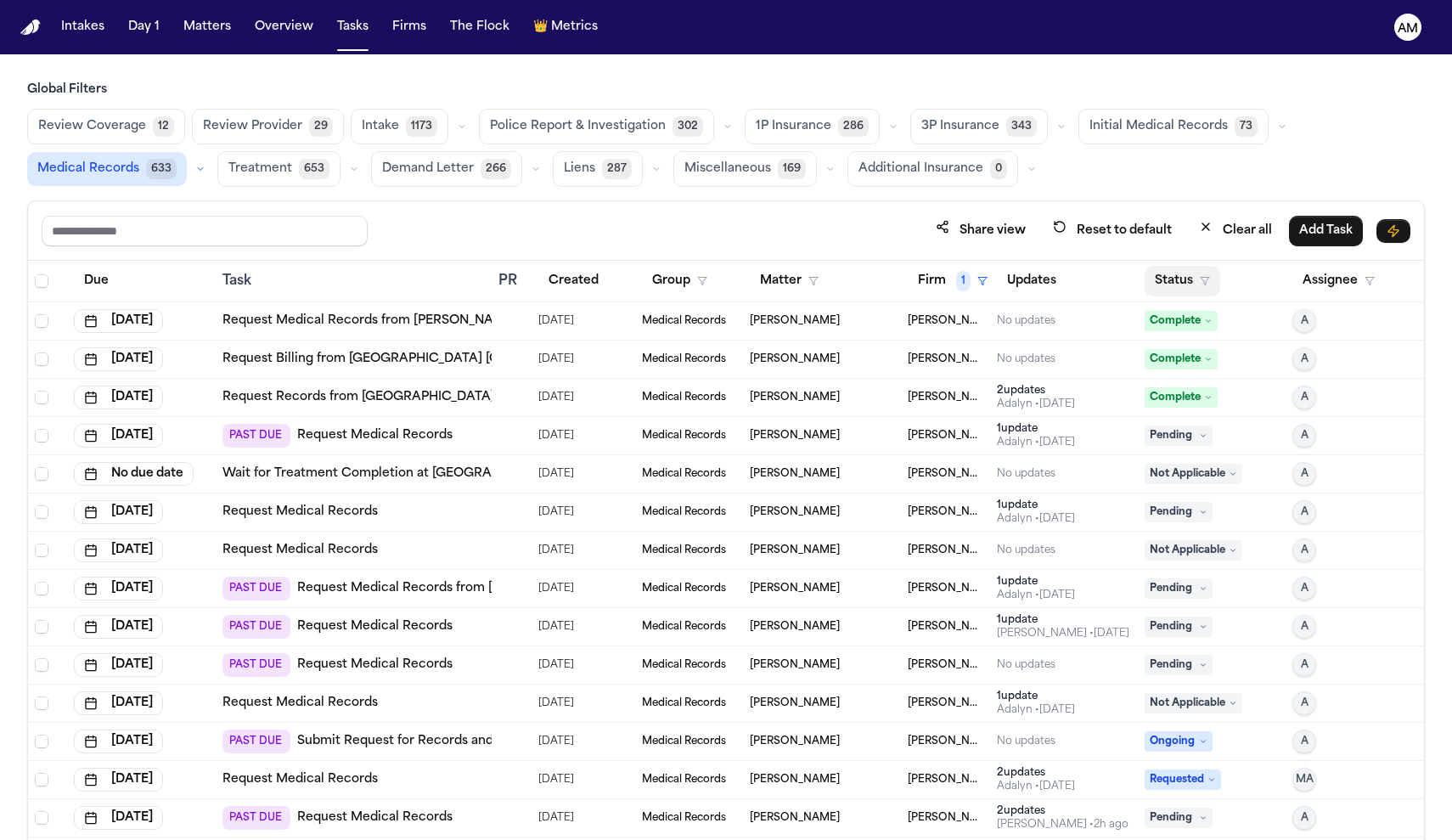
click at [1201, 283] on icon "button" at bounding box center [1205, 280] width 10 height 10
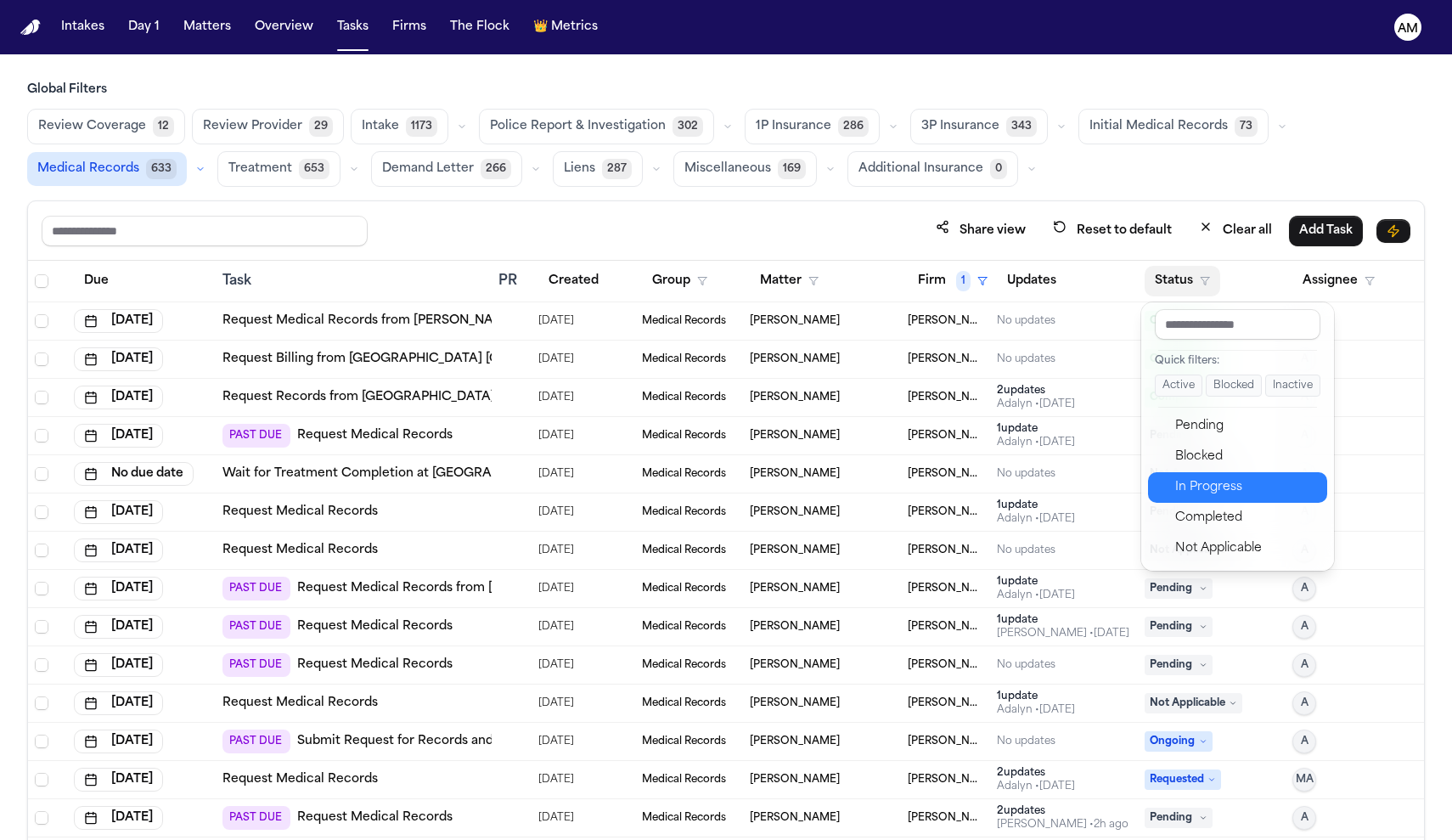
click at [1191, 487] on div "In Progress" at bounding box center [1246, 488] width 142 height 21
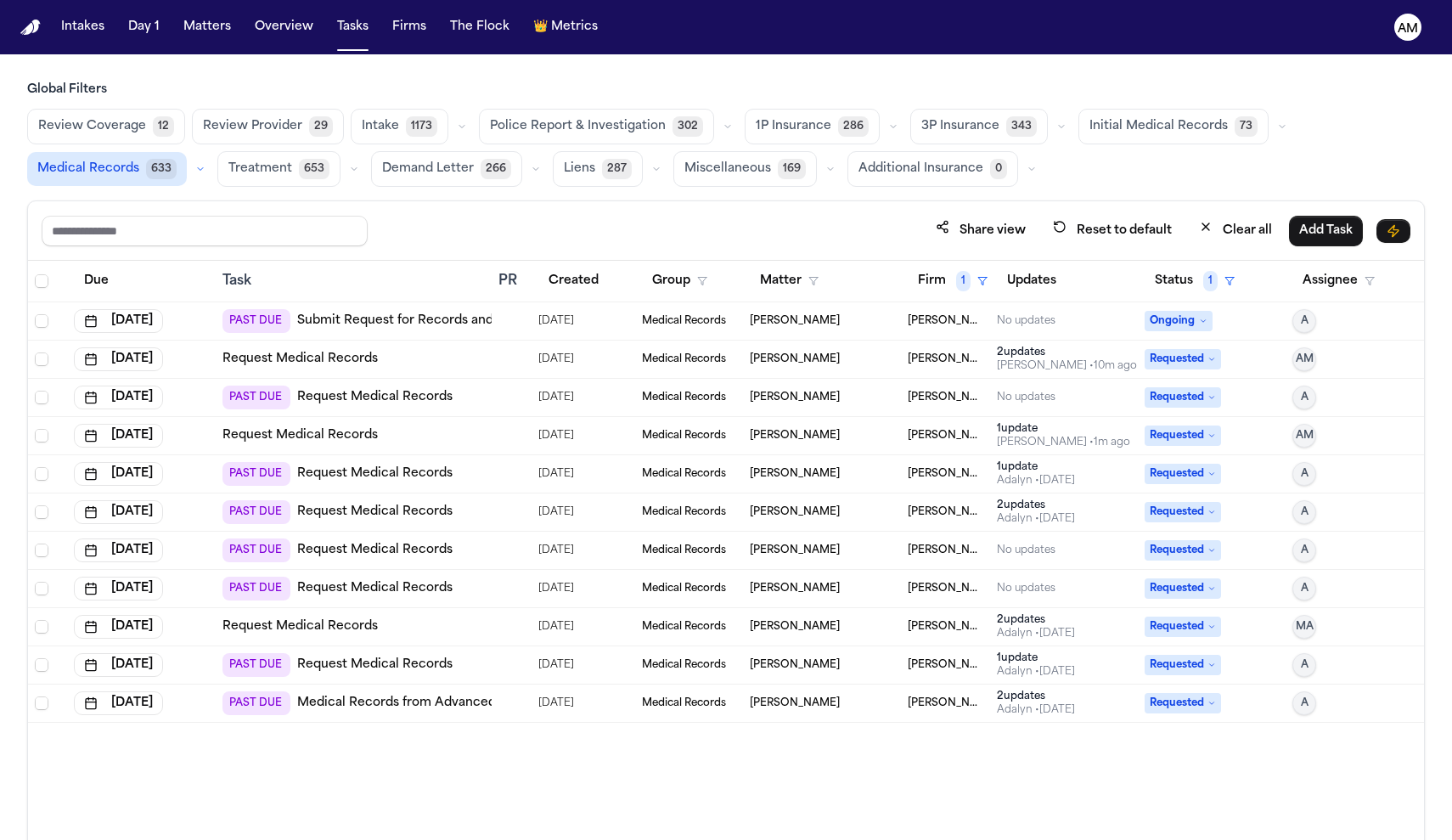
click at [1209, 323] on span "Ongoing" at bounding box center [1178, 321] width 68 height 21
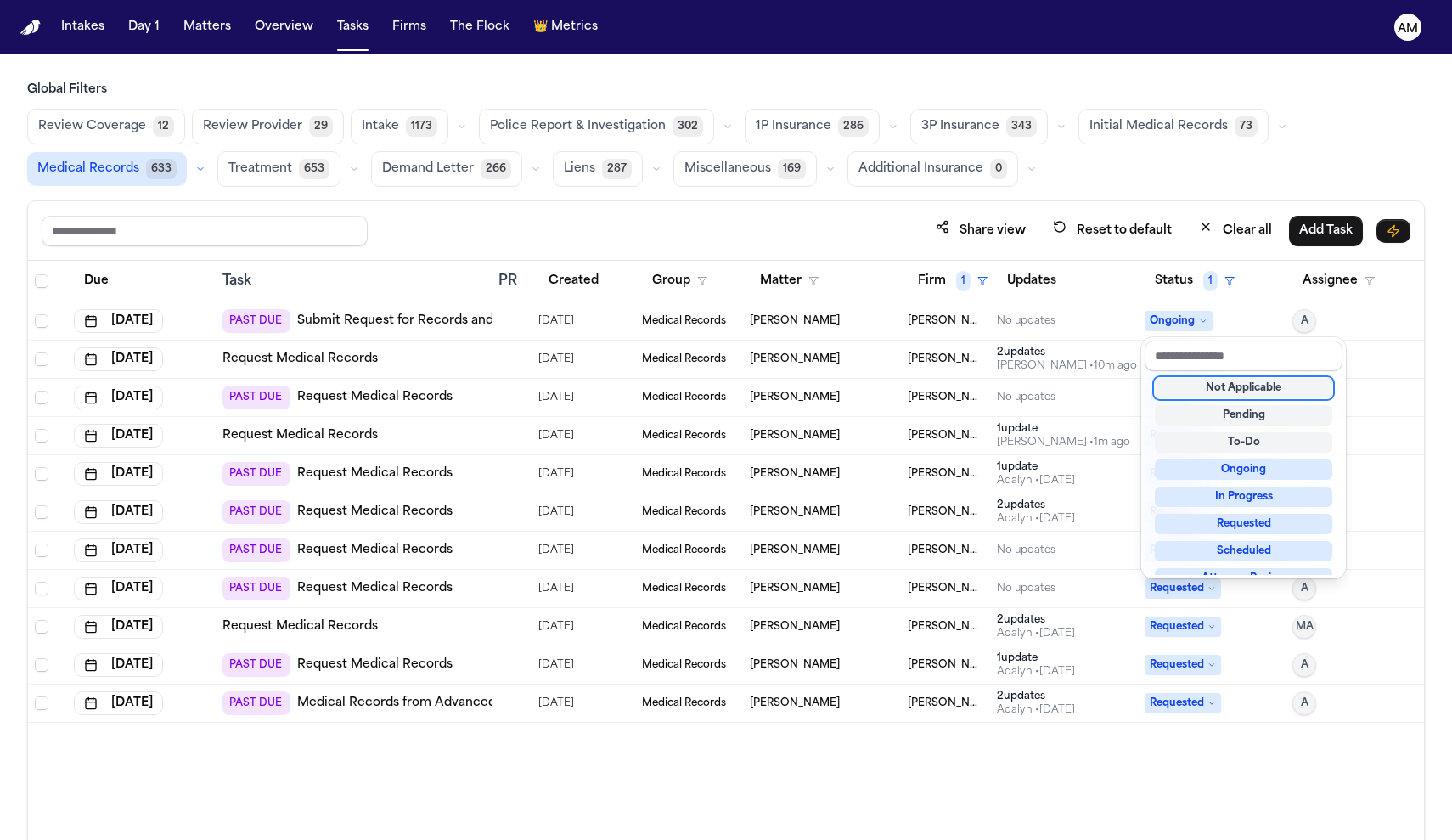
click at [1067, 326] on table "Due Task PR Created Group Matter Firm 1 Updates Status 1 Assignee [DATE] PAST D…" at bounding box center [726, 491] width 1396 height 463
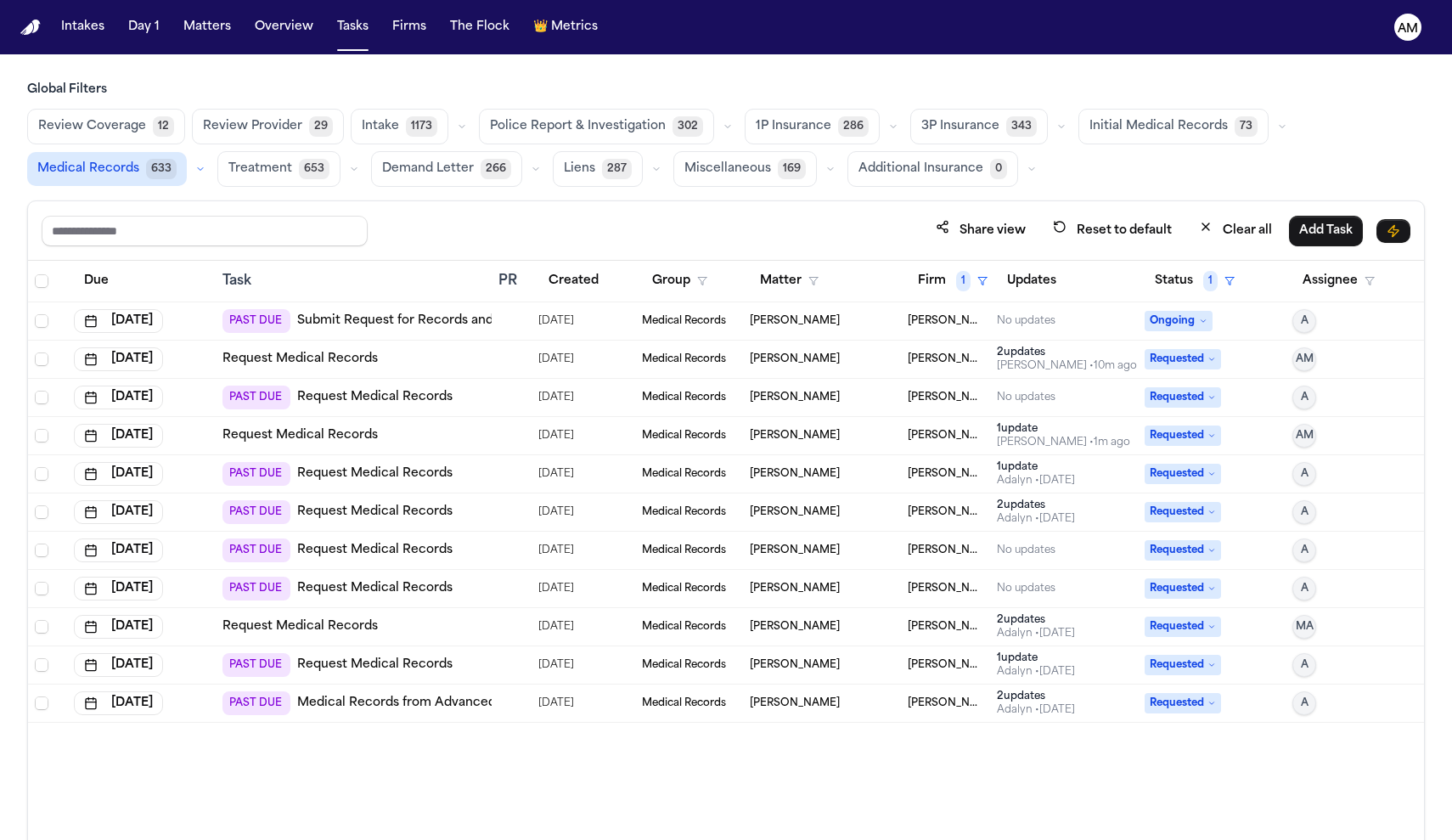
click at [1056, 326] on div "No updates" at bounding box center [1064, 320] width 135 height 14
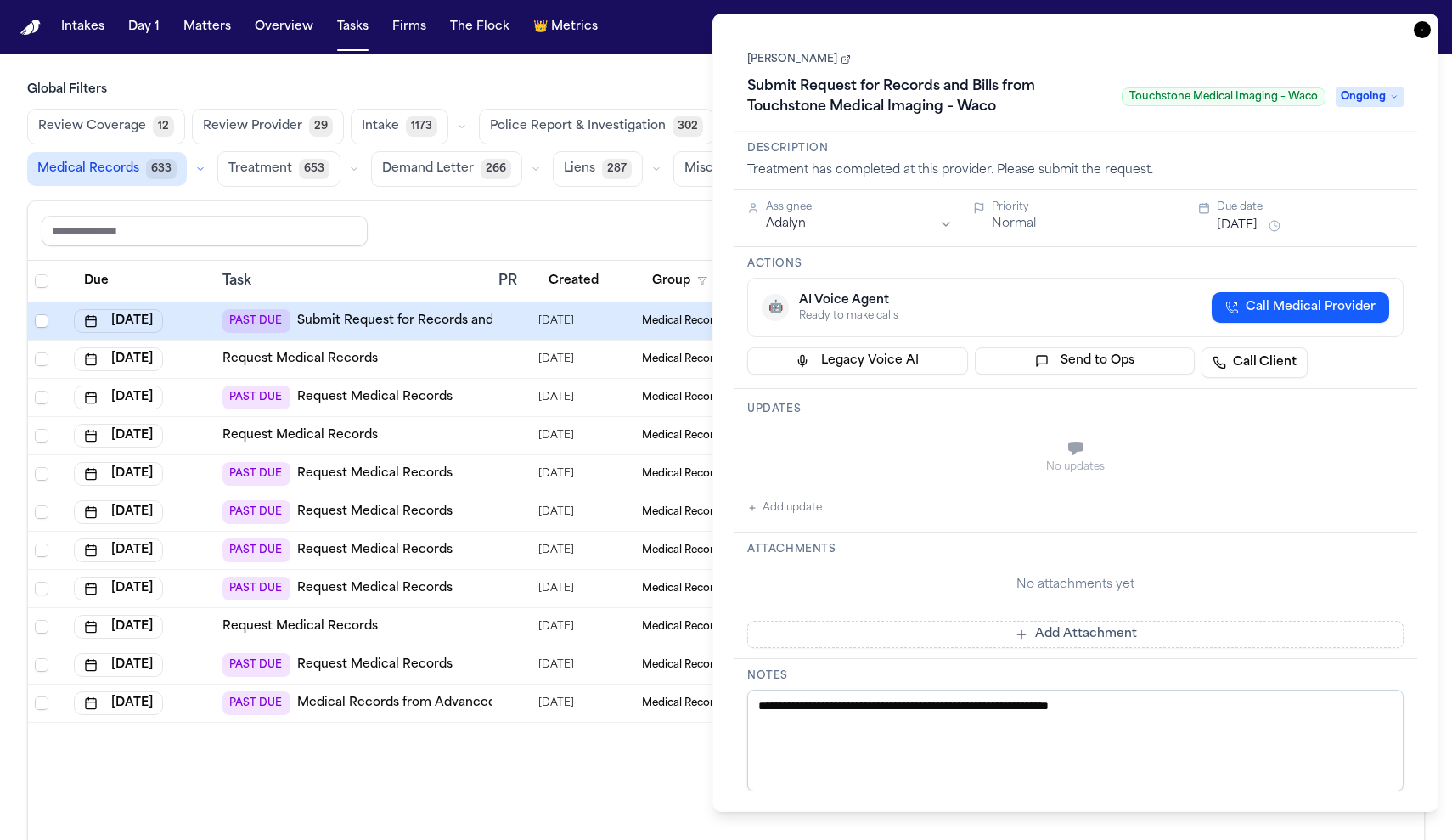
click at [663, 78] on main "Global Filters Review Coverage 12 Review Provider 29 Intake 1173 Police Report …" at bounding box center [726, 447] width 1452 height 786
